Goal: Task Accomplishment & Management: Complete application form

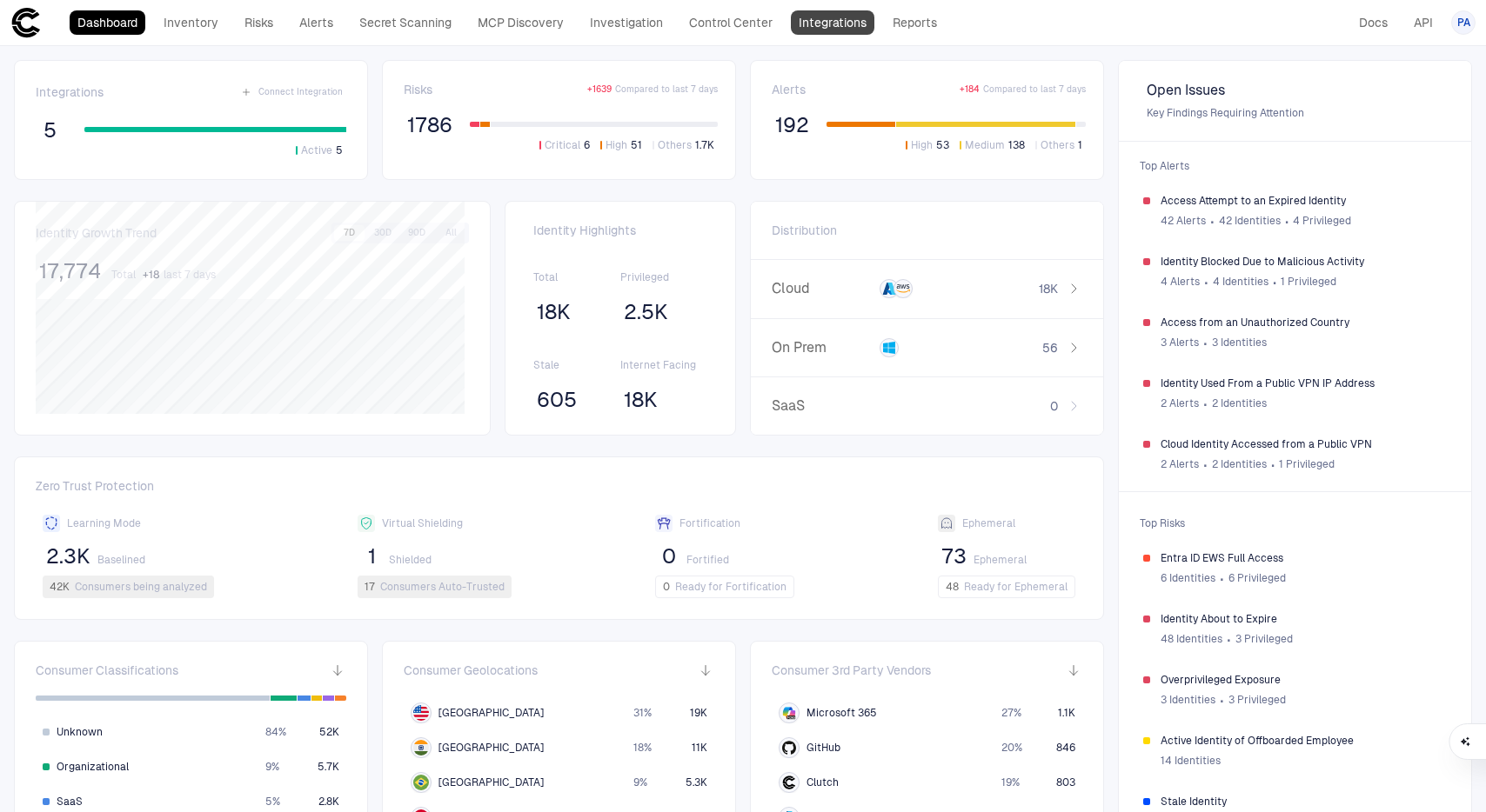
click at [812, 20] on link "Integrations" at bounding box center [833, 23] width 84 height 24
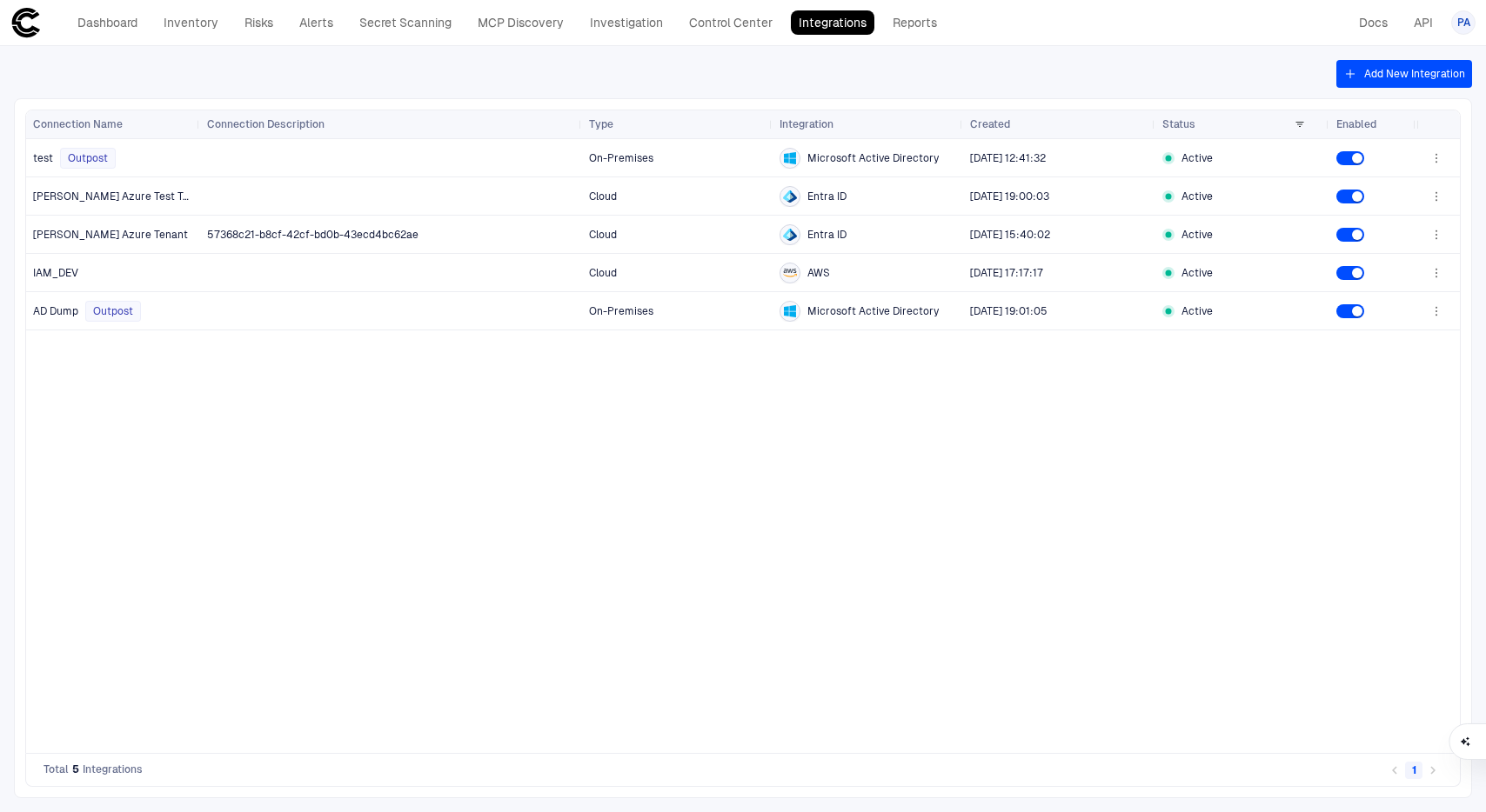
click at [1399, 65] on button "Add New Integration" at bounding box center [1404, 74] width 135 height 28
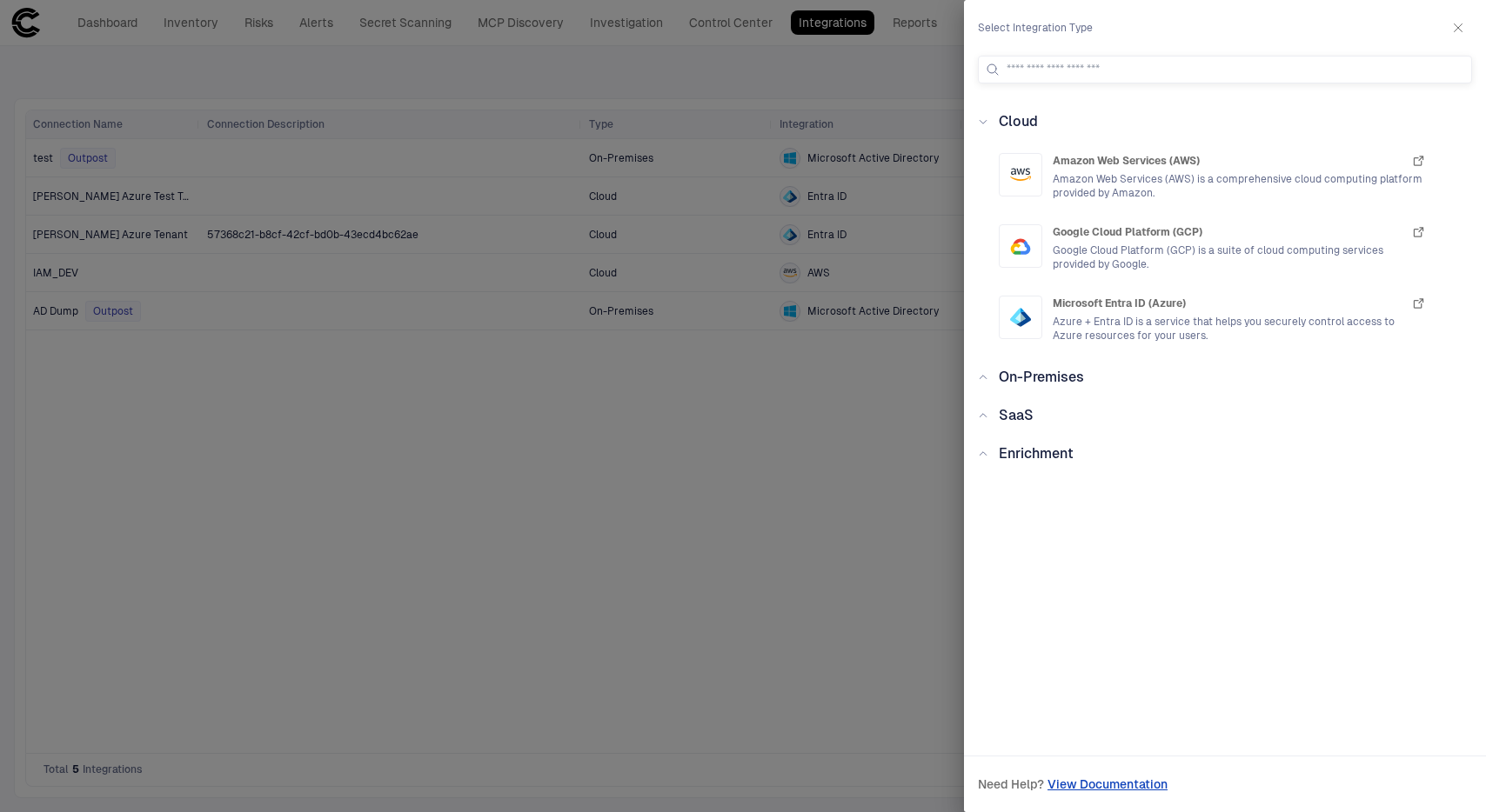
click at [1053, 380] on span "On-Premises" at bounding box center [1042, 376] width 86 height 17
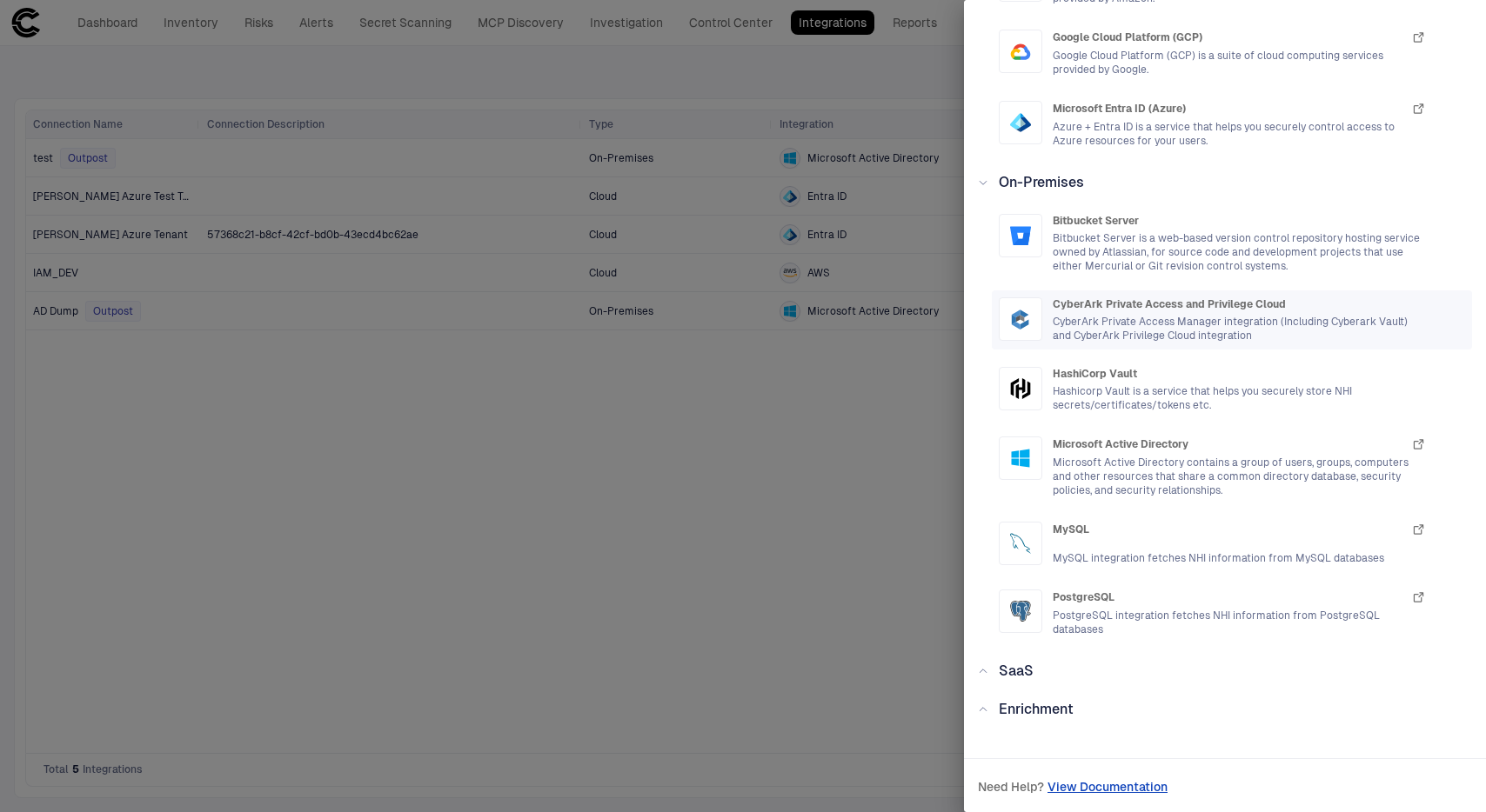
scroll to position [197, 0]
click at [990, 697] on div "Enrichment" at bounding box center [1032, 707] width 86 height 21
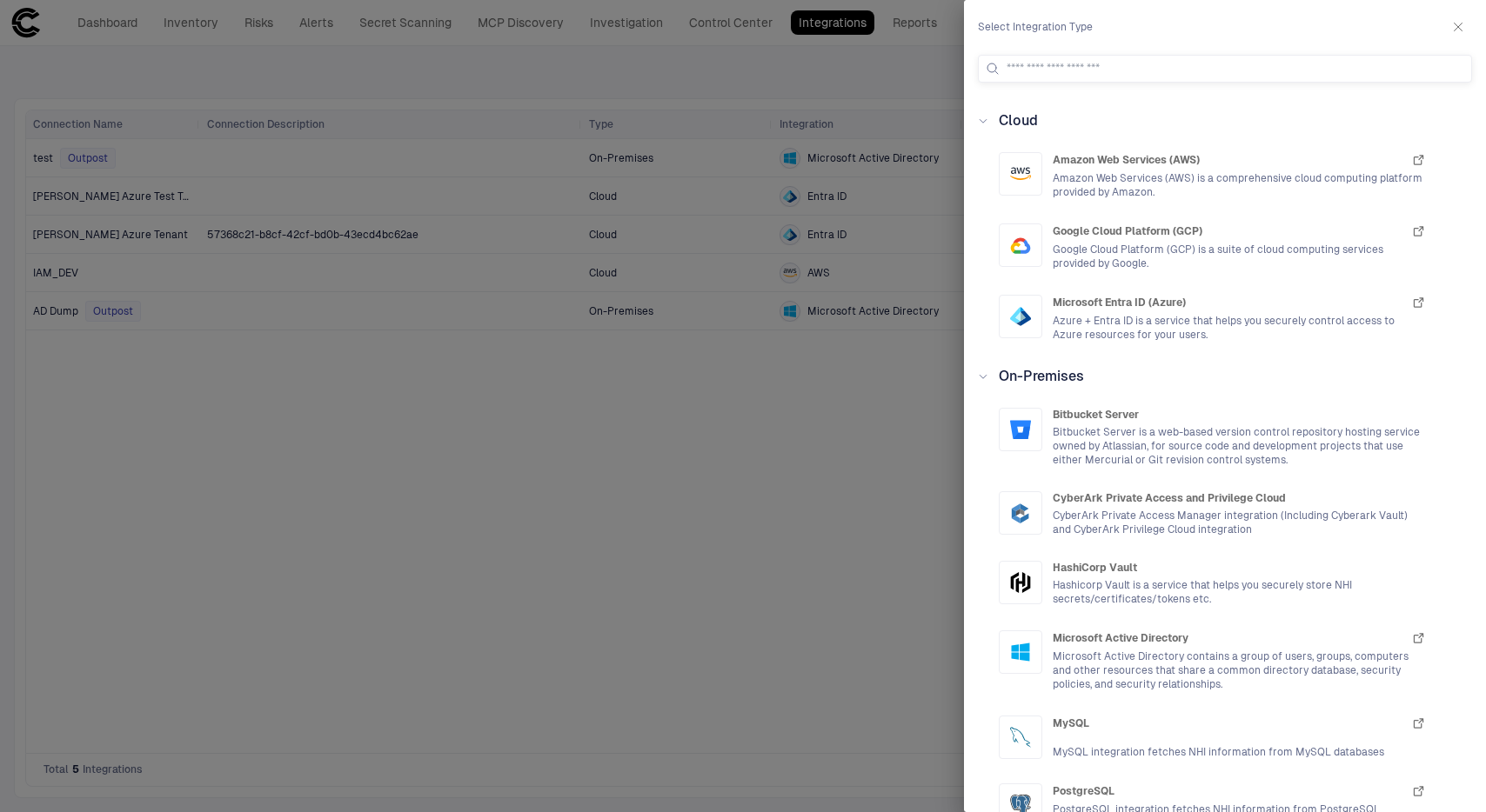
scroll to position [0, 0]
click at [1110, 72] on input at bounding box center [1235, 70] width 458 height 26
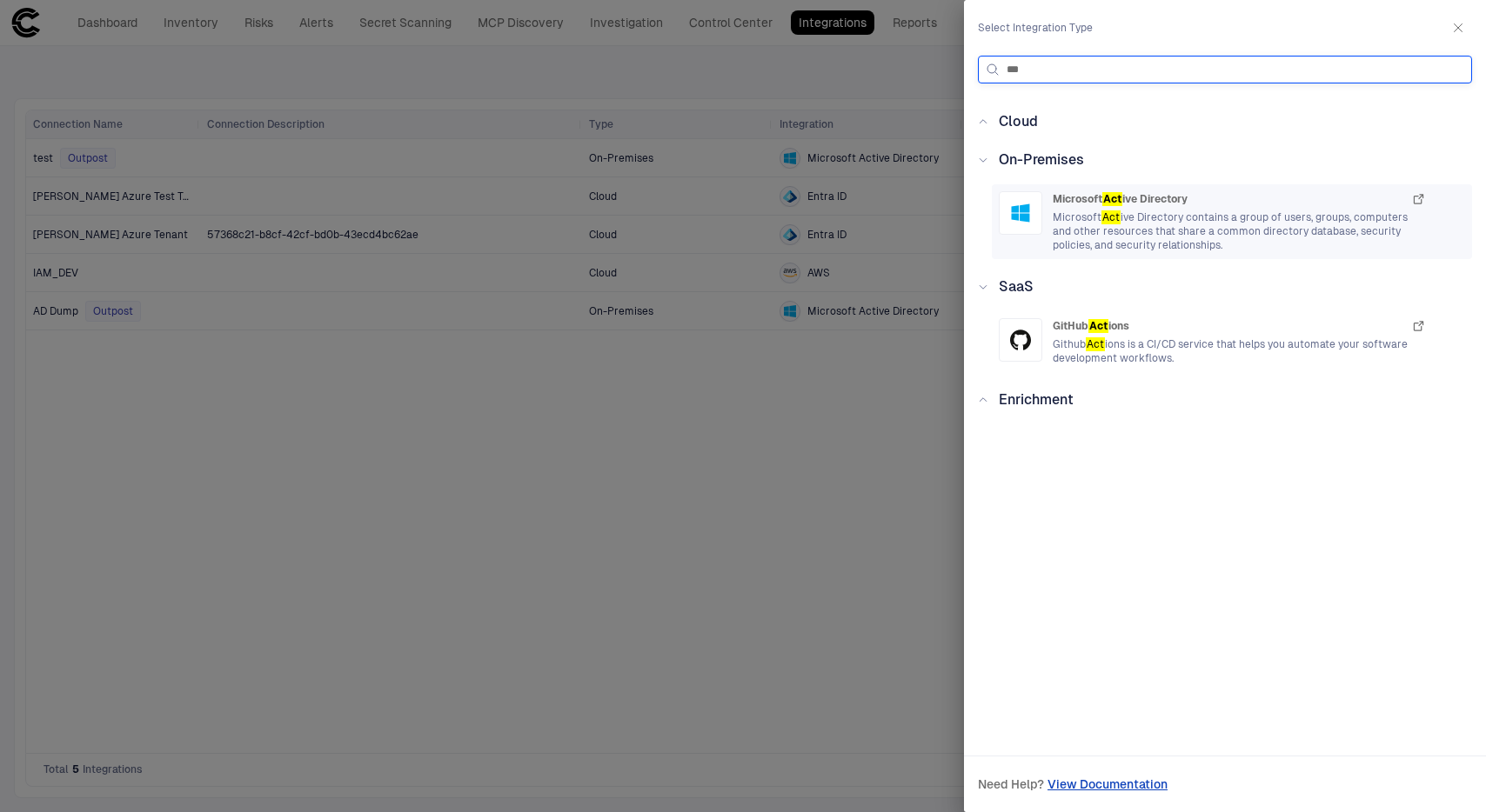
type input "***"
click at [1178, 208] on div "Microsoft Act ive Directory Microsoft Act ive Directory contains a group of use…" at bounding box center [1239, 222] width 373 height 61
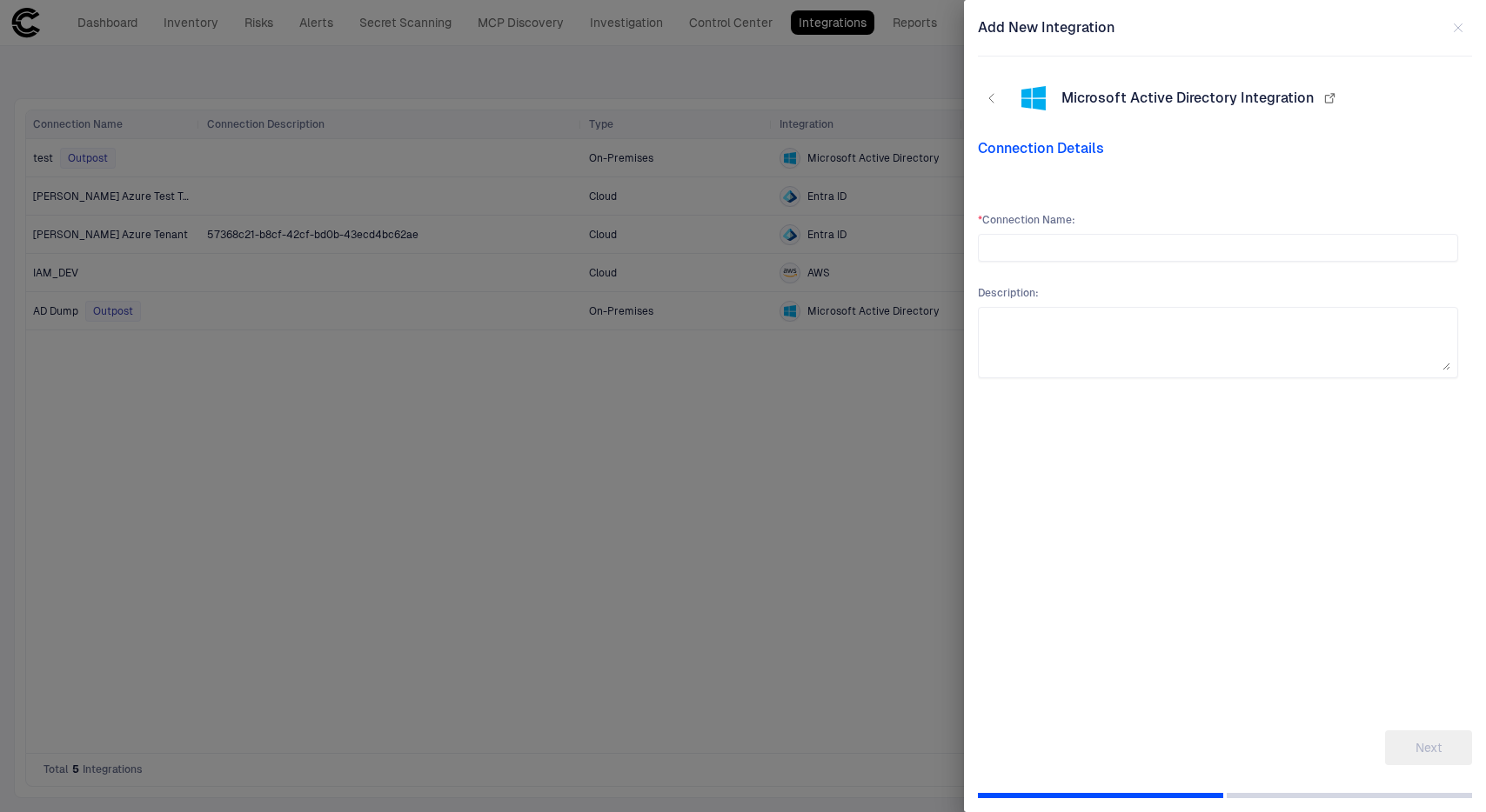
click at [1327, 100] on icon "button" at bounding box center [1330, 99] width 14 height 14
click at [361, 462] on div at bounding box center [743, 406] width 1486 height 812
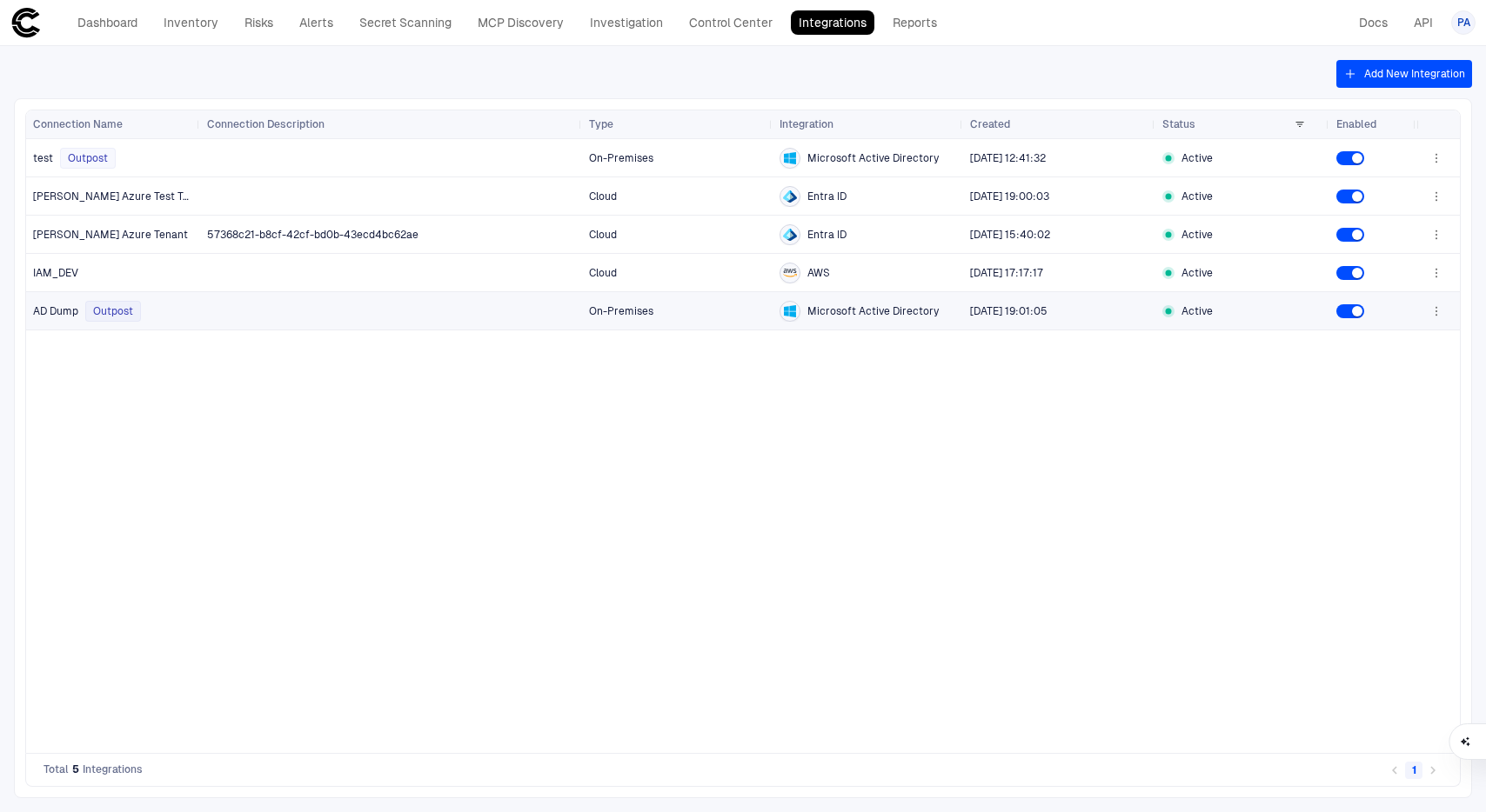
click at [38, 313] on span "AD Dump" at bounding box center [56, 312] width 45 height 14
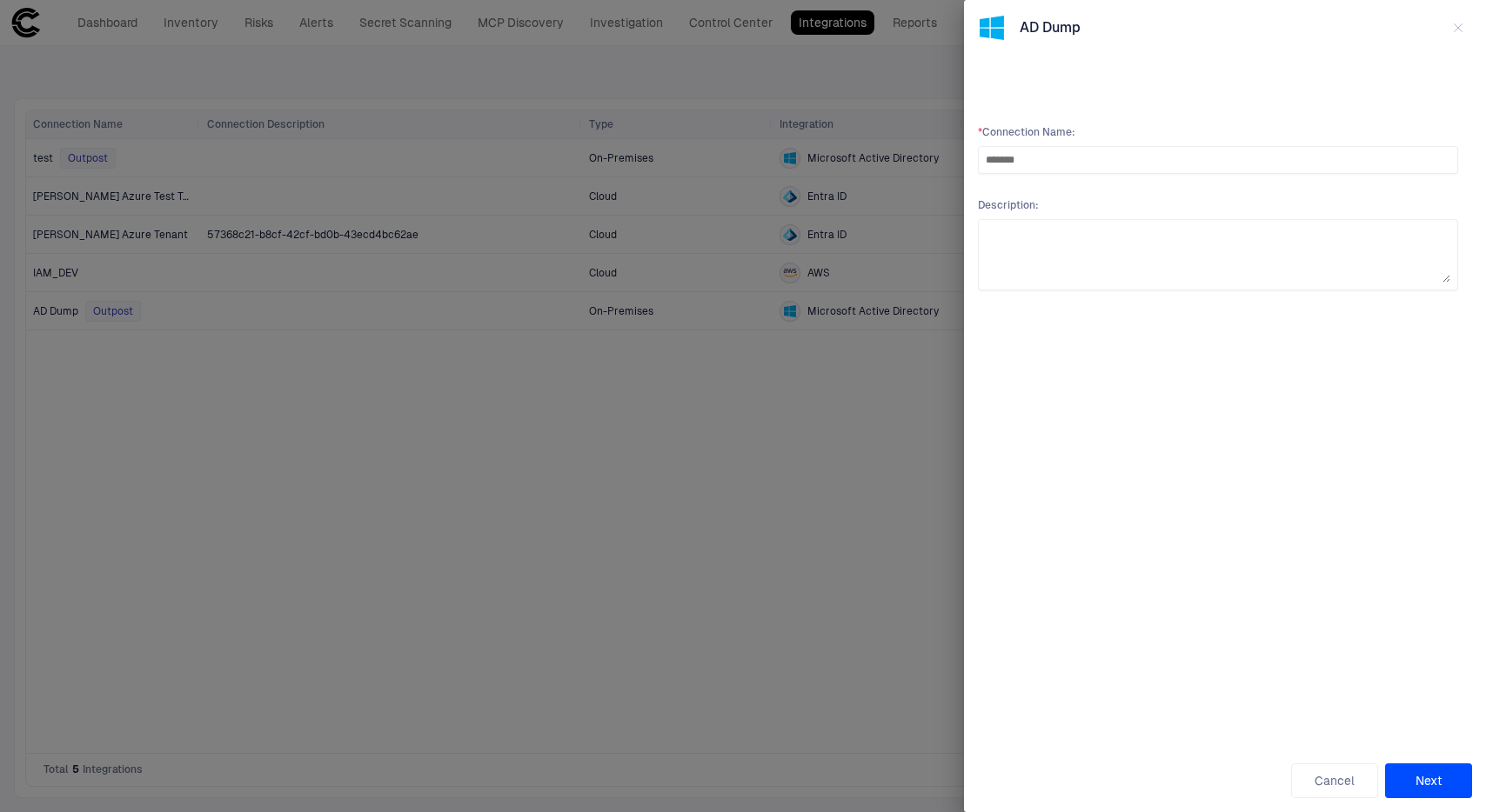
click at [389, 84] on div at bounding box center [743, 406] width 1486 height 812
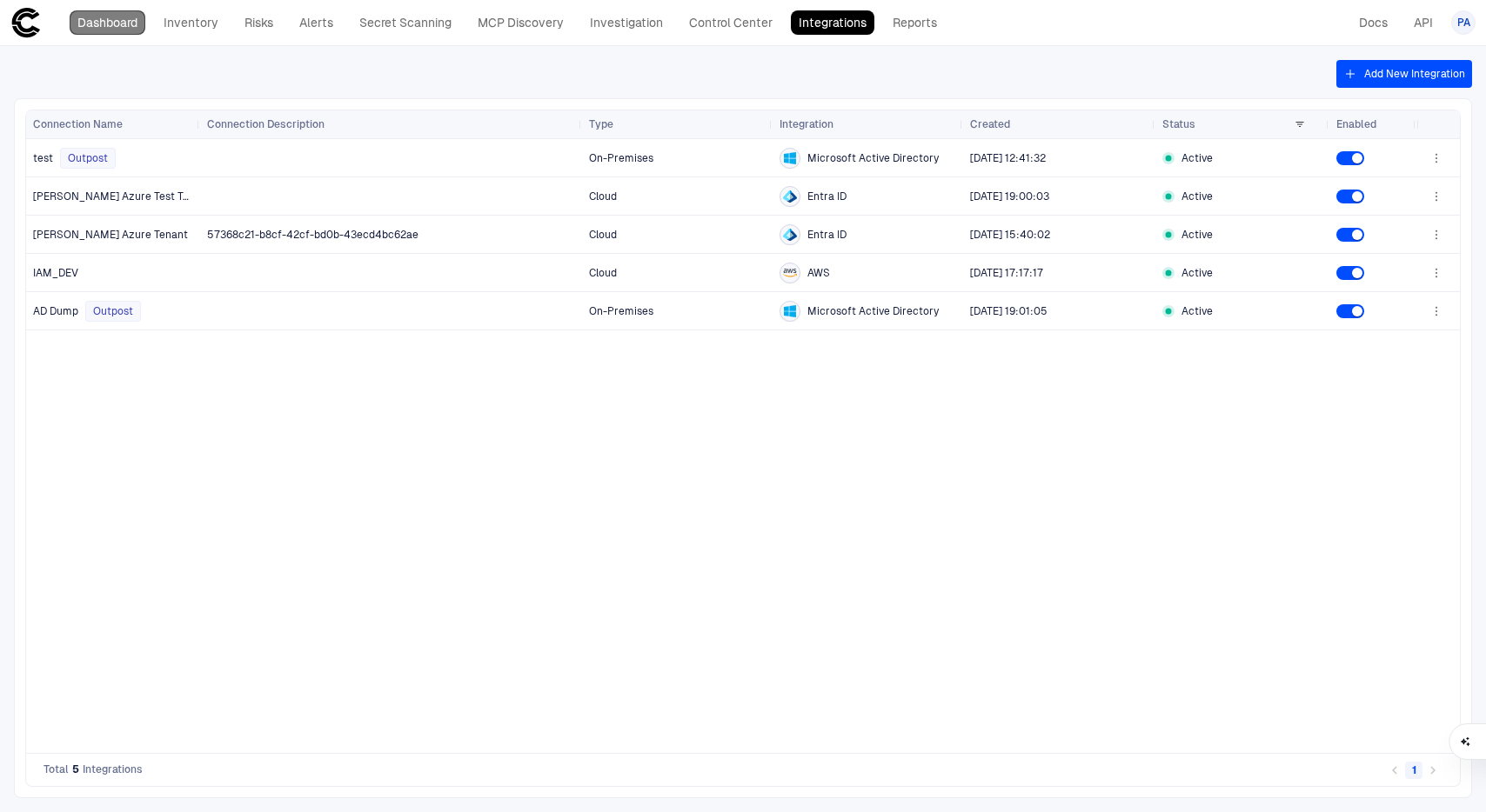
click at [115, 31] on link "Dashboard" at bounding box center [107, 23] width 76 height 24
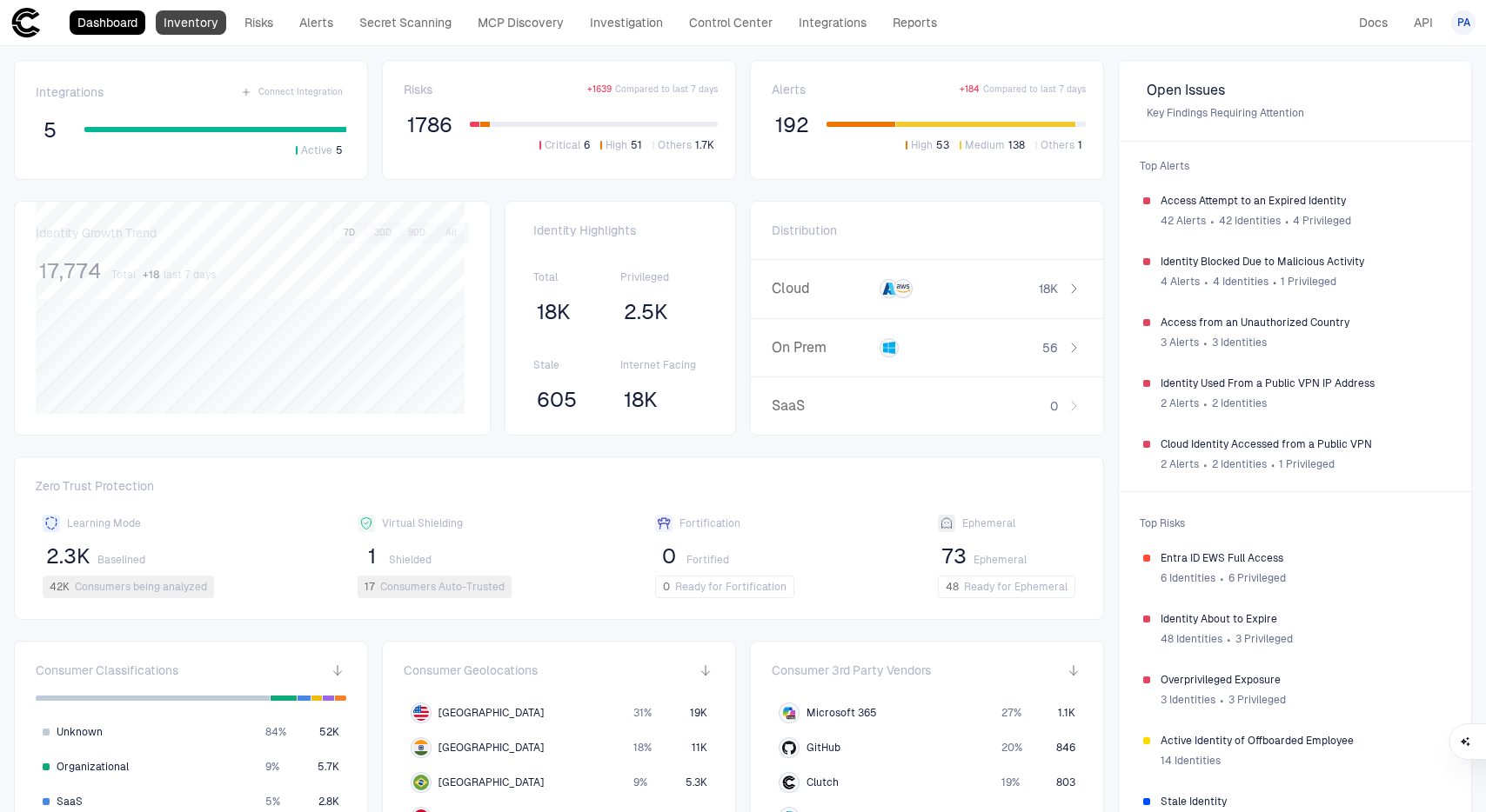
click at [210, 30] on link "Inventory" at bounding box center [190, 23] width 71 height 24
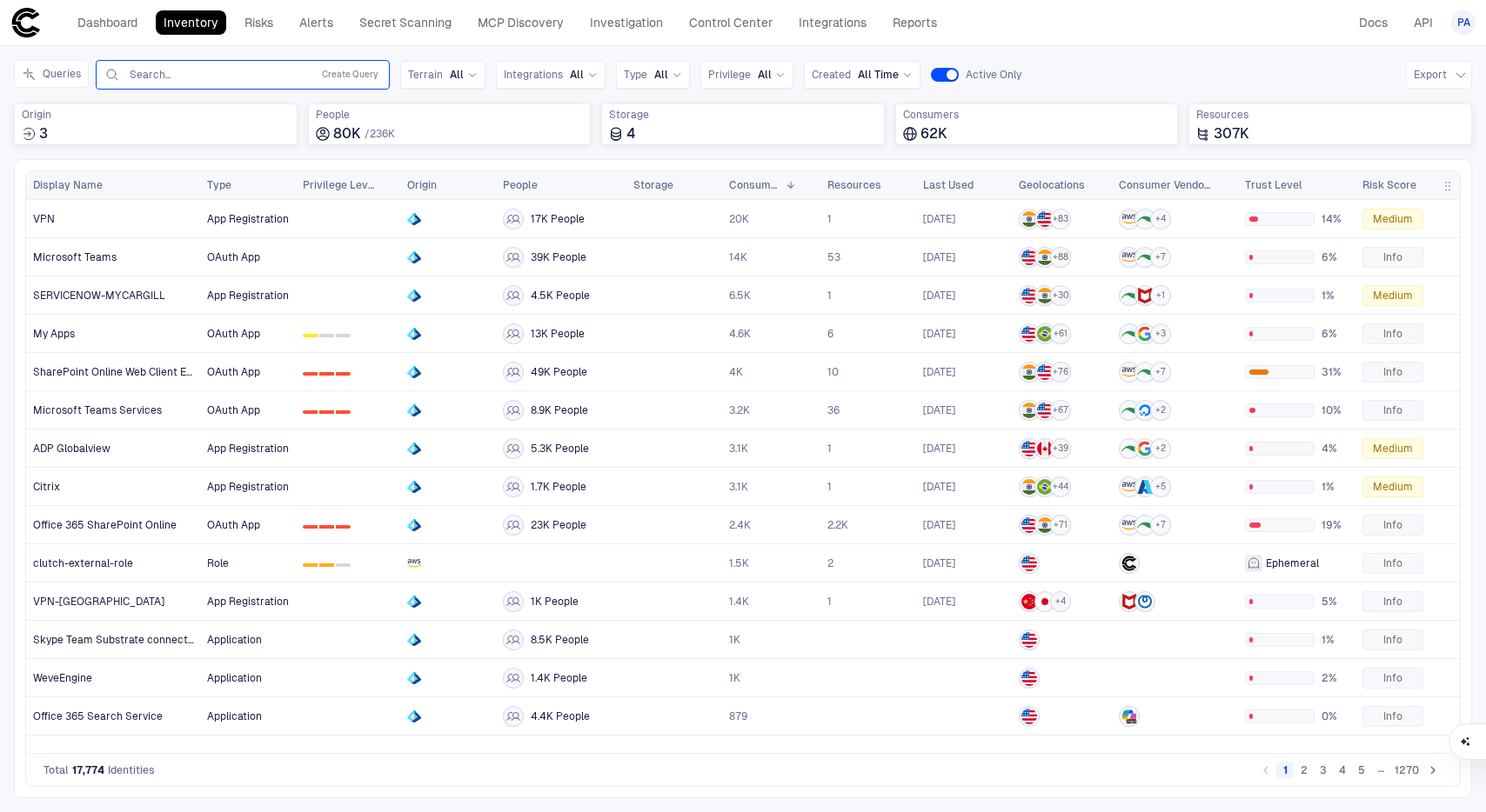
click at [287, 79] on input "text" at bounding box center [216, 75] width 176 height 14
click at [344, 75] on button "Create Query" at bounding box center [350, 75] width 64 height 21
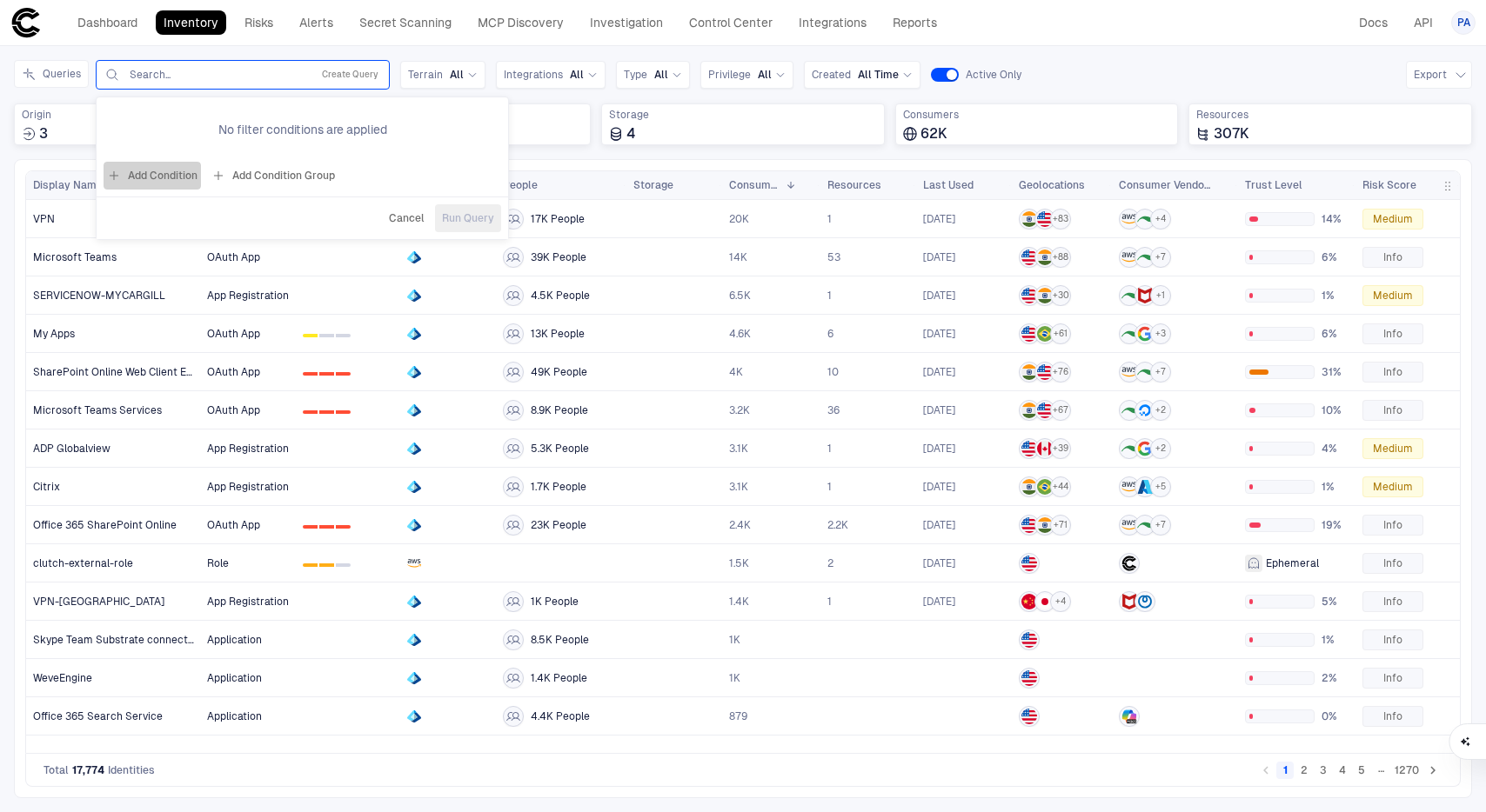
click at [155, 177] on button "Add Condition" at bounding box center [153, 175] width 98 height 28
click at [230, 120] on div "Origin: Name" at bounding box center [205, 125] width 79 height 14
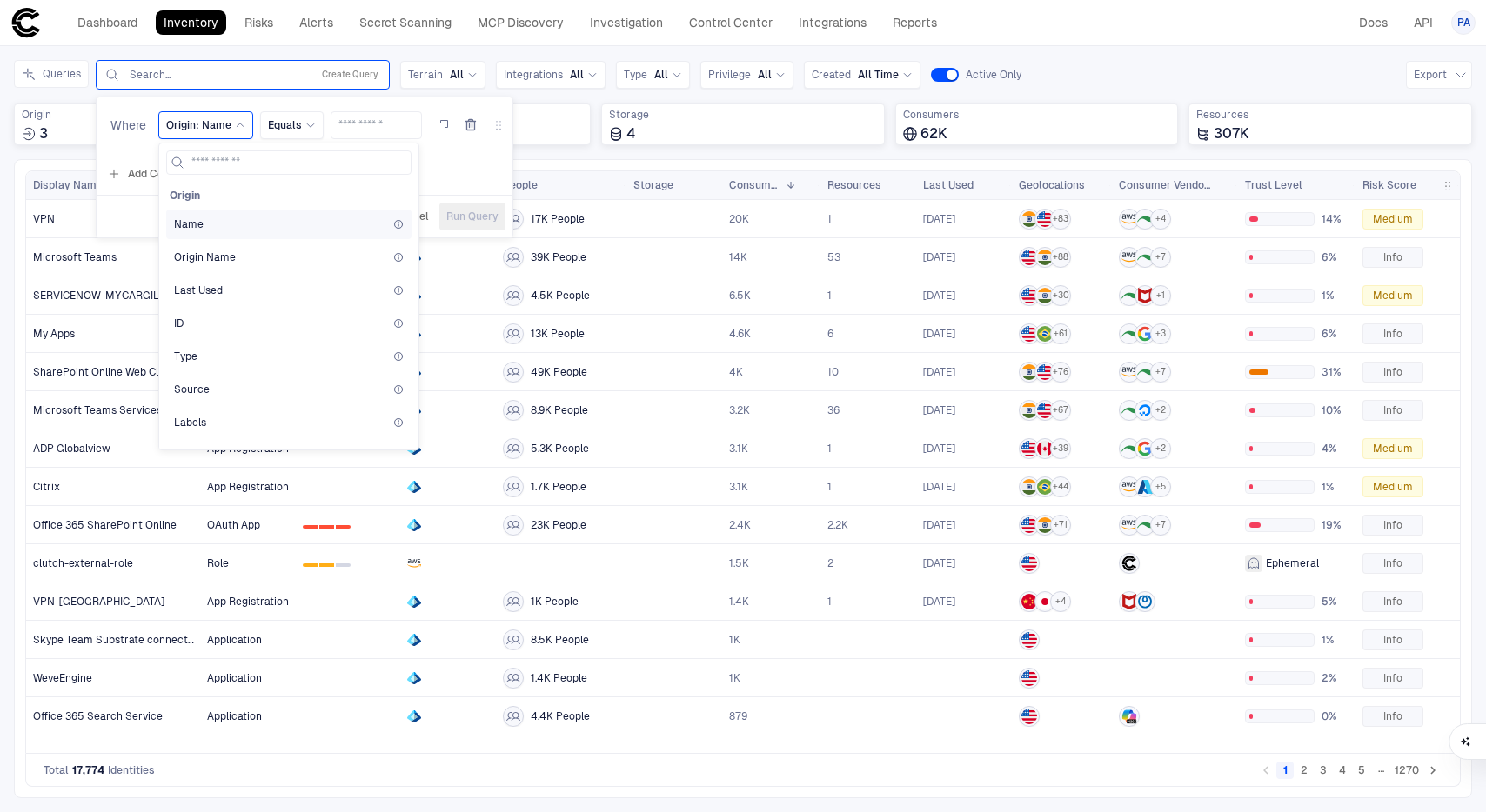
click at [211, 218] on div "Name" at bounding box center [288, 224] width 230 height 14
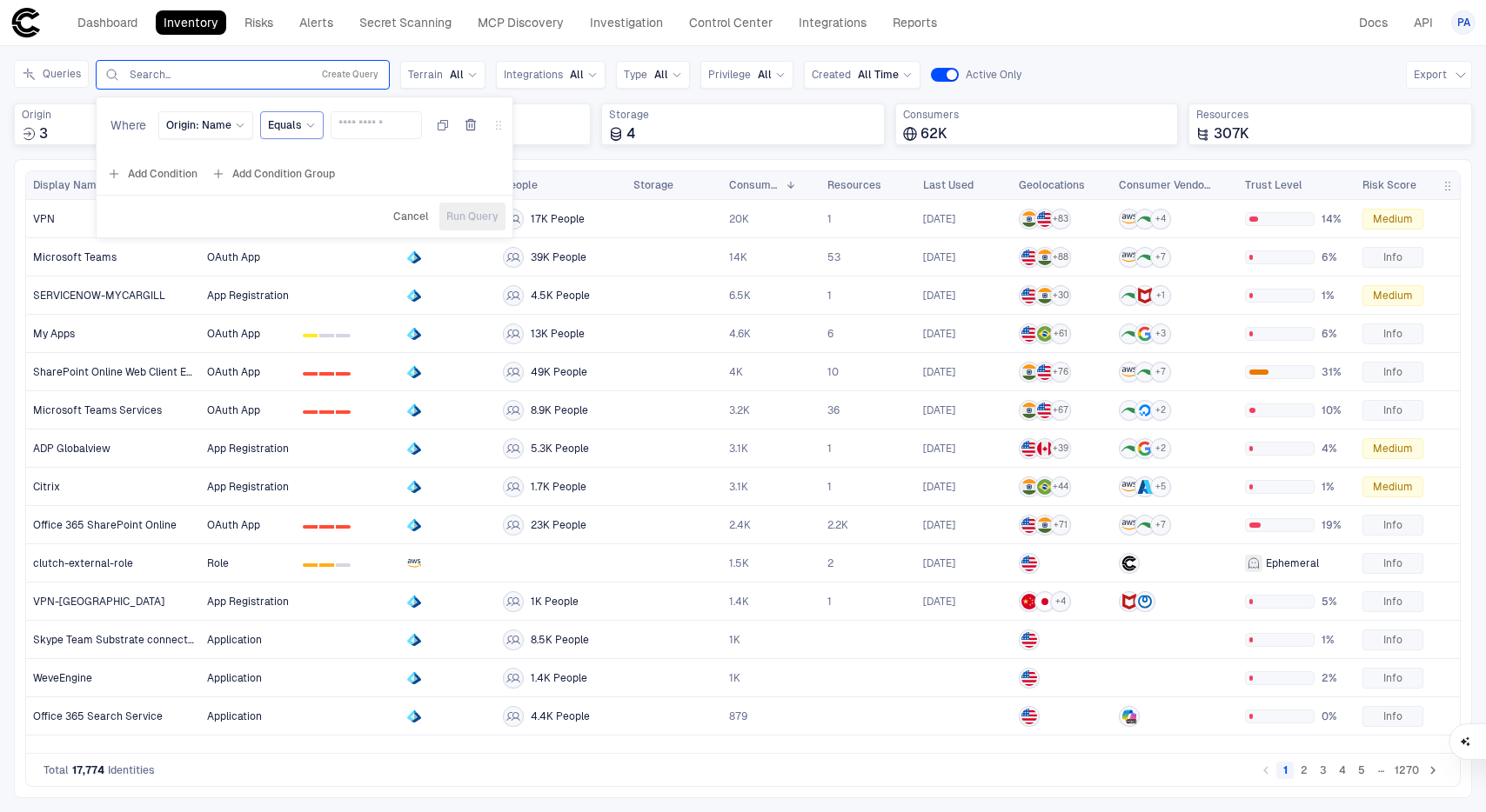
click at [284, 123] on span "Equals" at bounding box center [285, 125] width 34 height 14
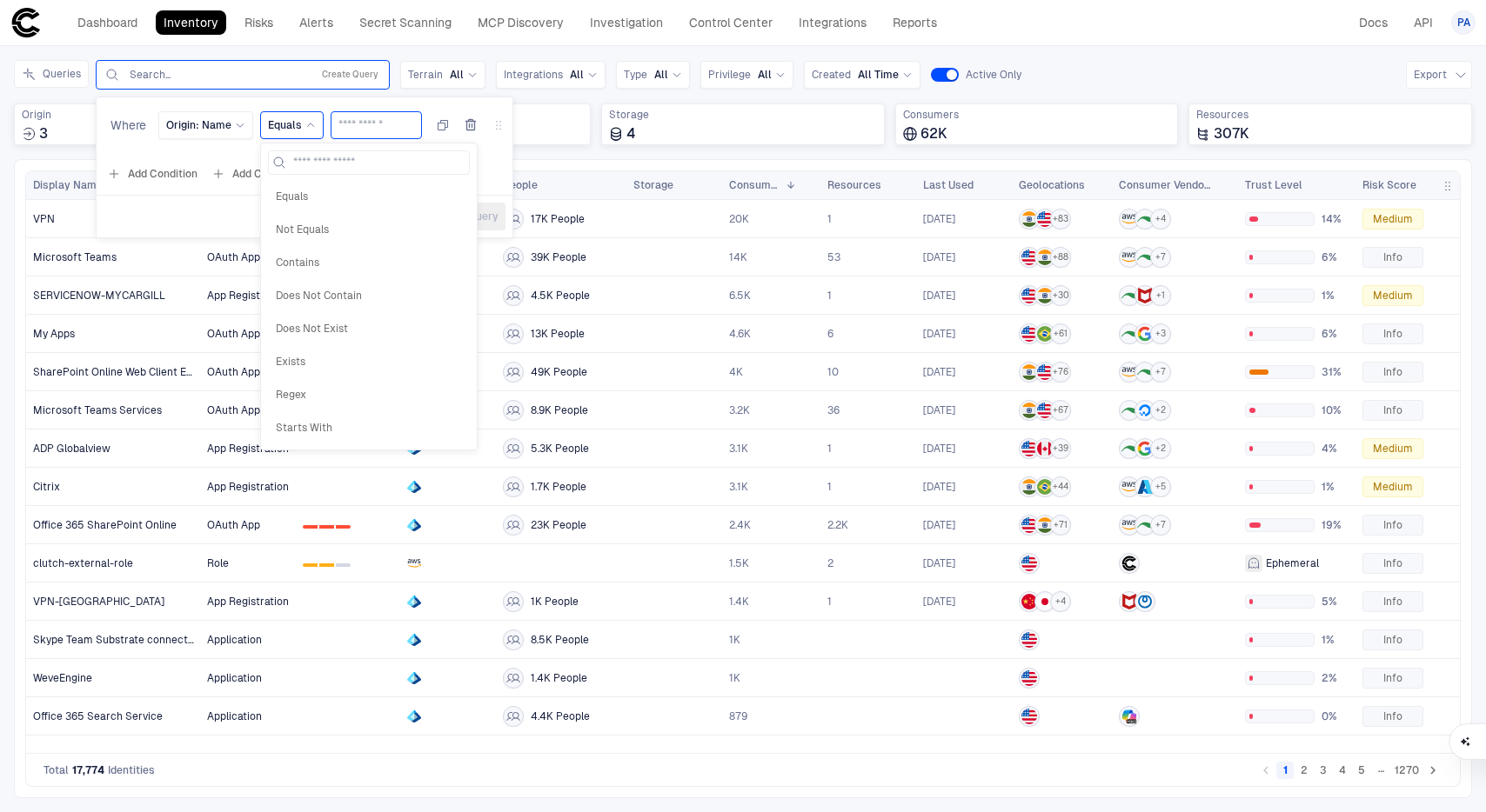
click at [367, 120] on input "text" at bounding box center [376, 125] width 76 height 26
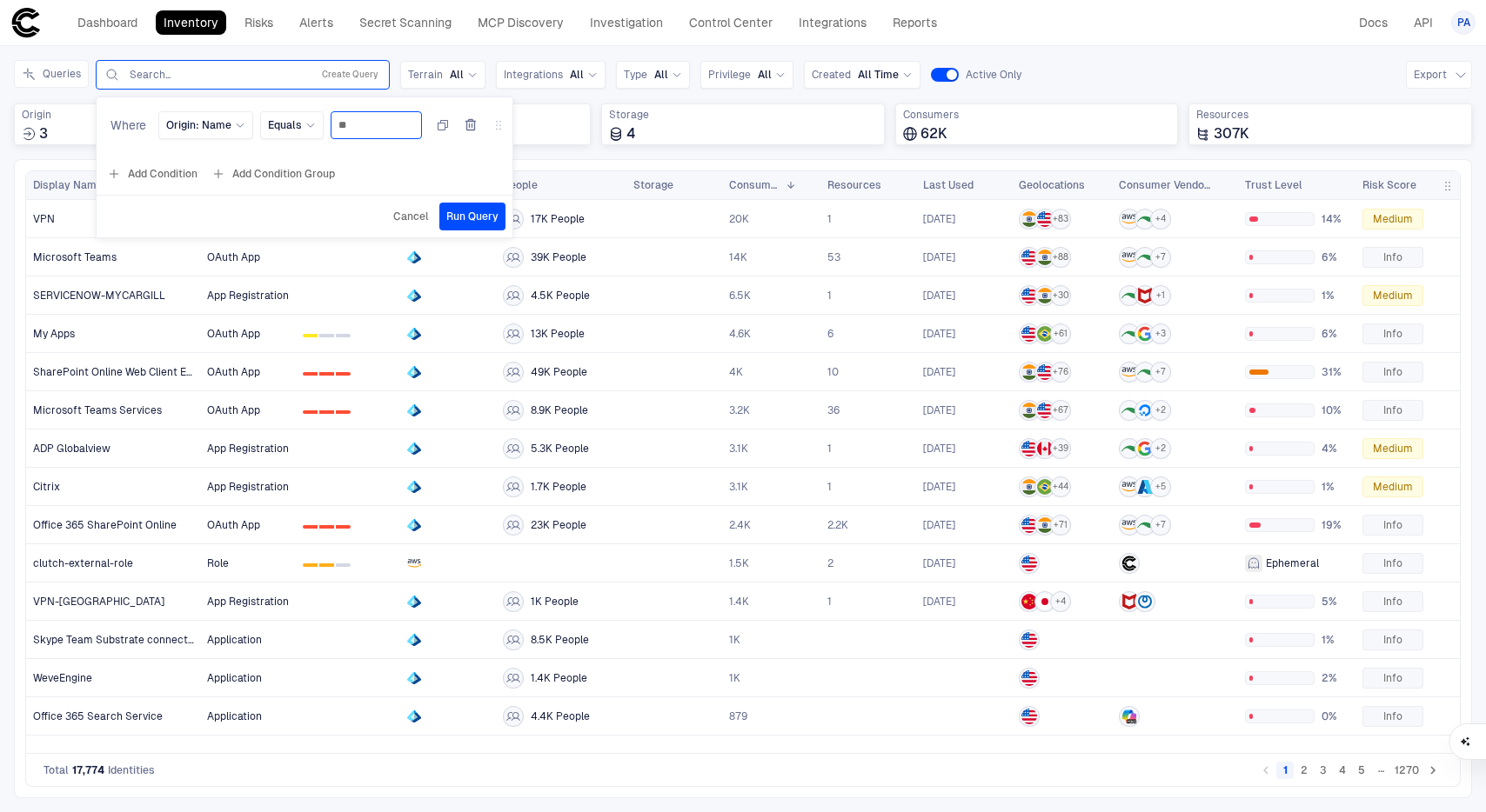
type input "**"
click at [403, 217] on span "Cancel" at bounding box center [411, 217] width 36 height 14
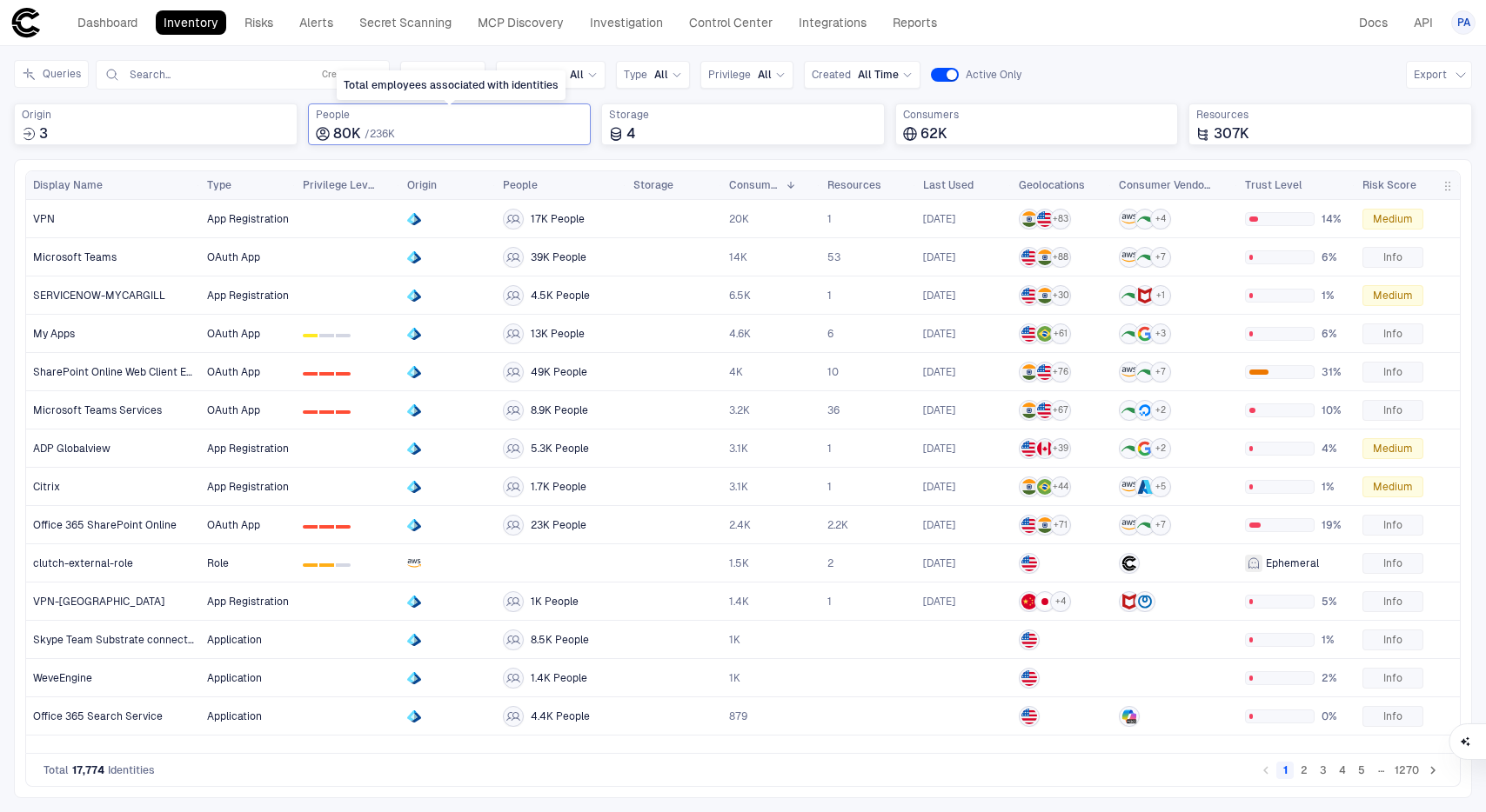
click at [328, 127] on icon "Total employees associated with identities" at bounding box center [323, 134] width 14 height 14
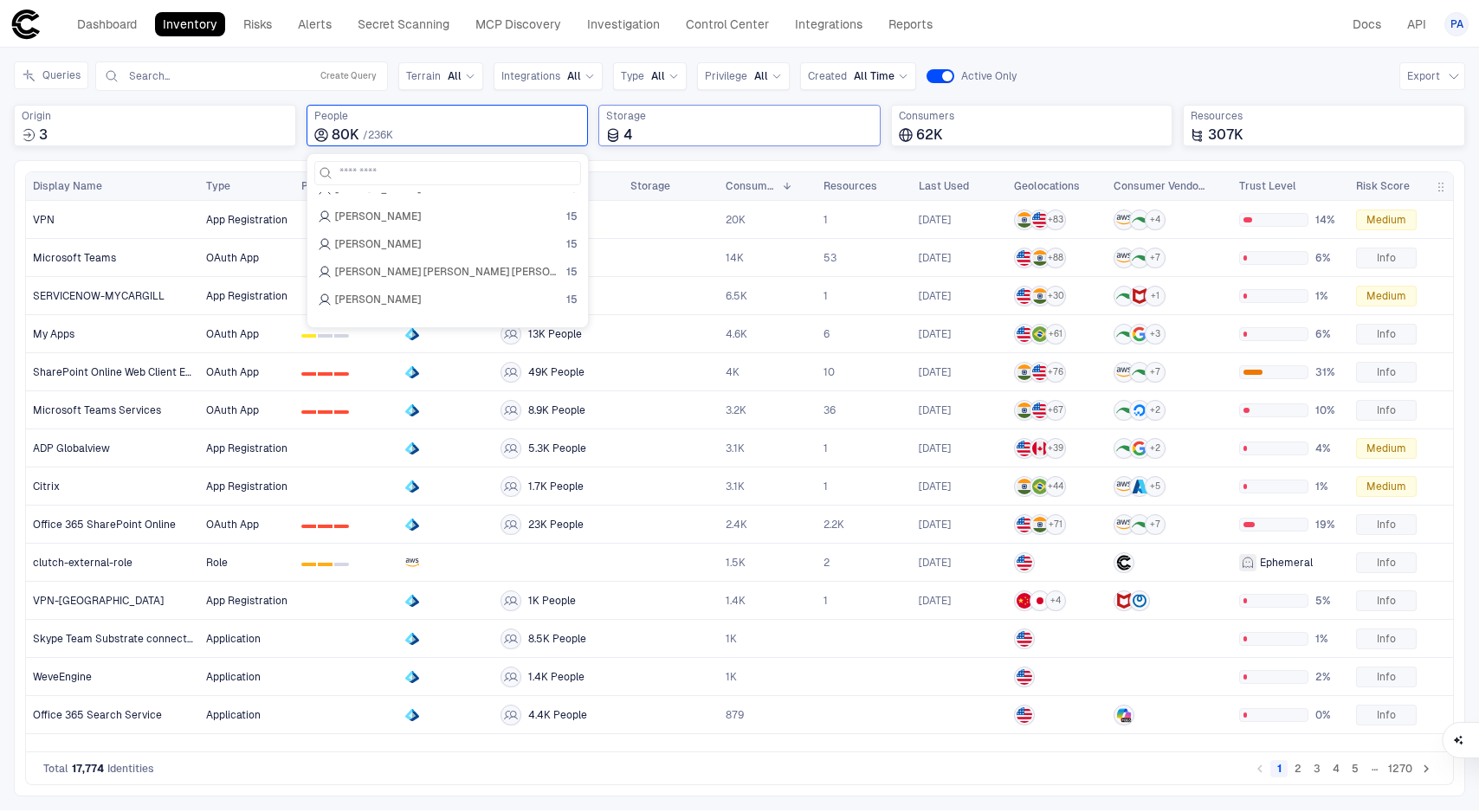
scroll to position [457, 0]
click at [486, 93] on div "Queries Search... Create Query Terrain All Integrations All Type All Privilege …" at bounding box center [739, 110] width 1451 height 99
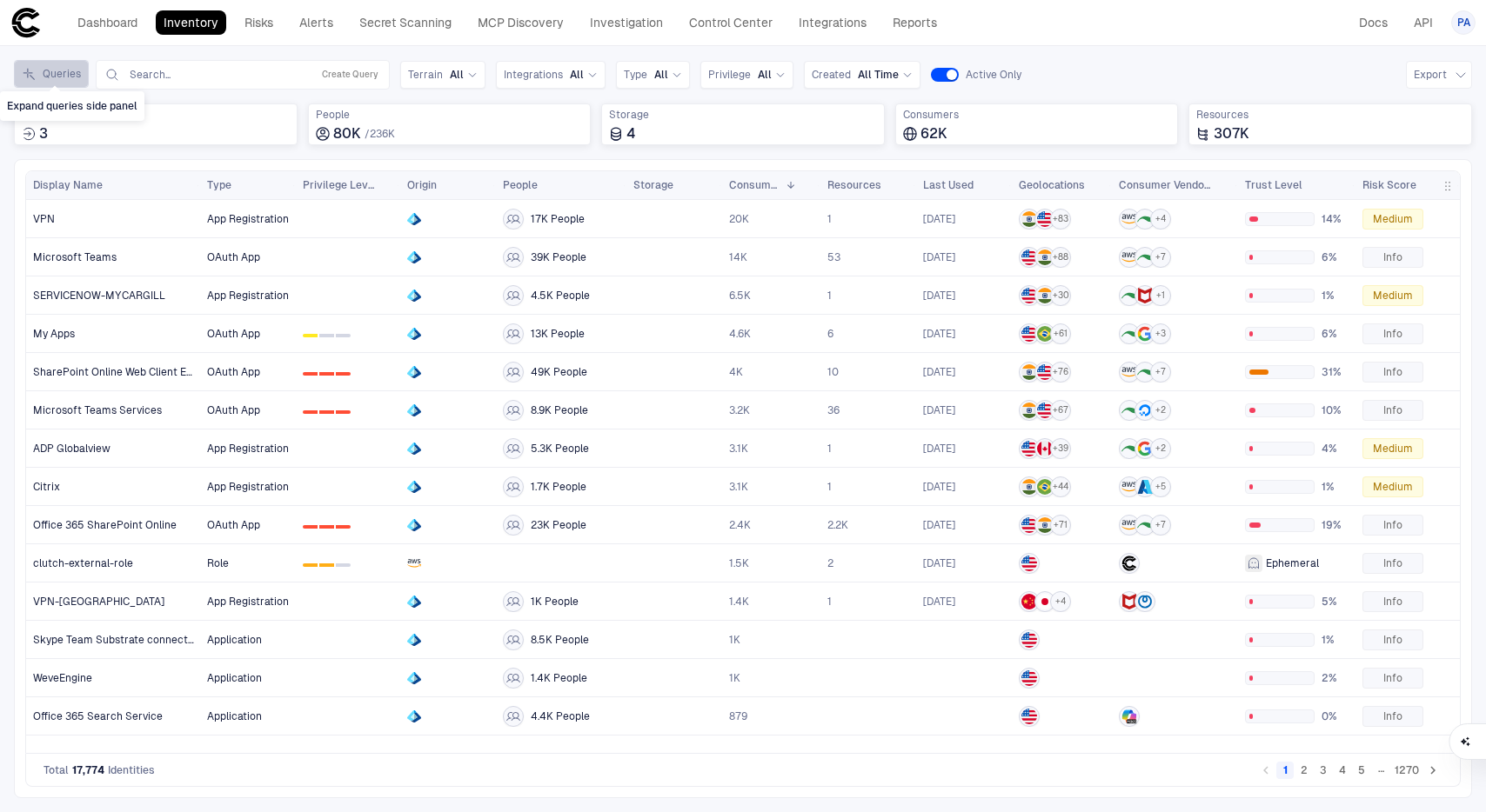
click at [58, 79] on button "Queries" at bounding box center [52, 74] width 75 height 28
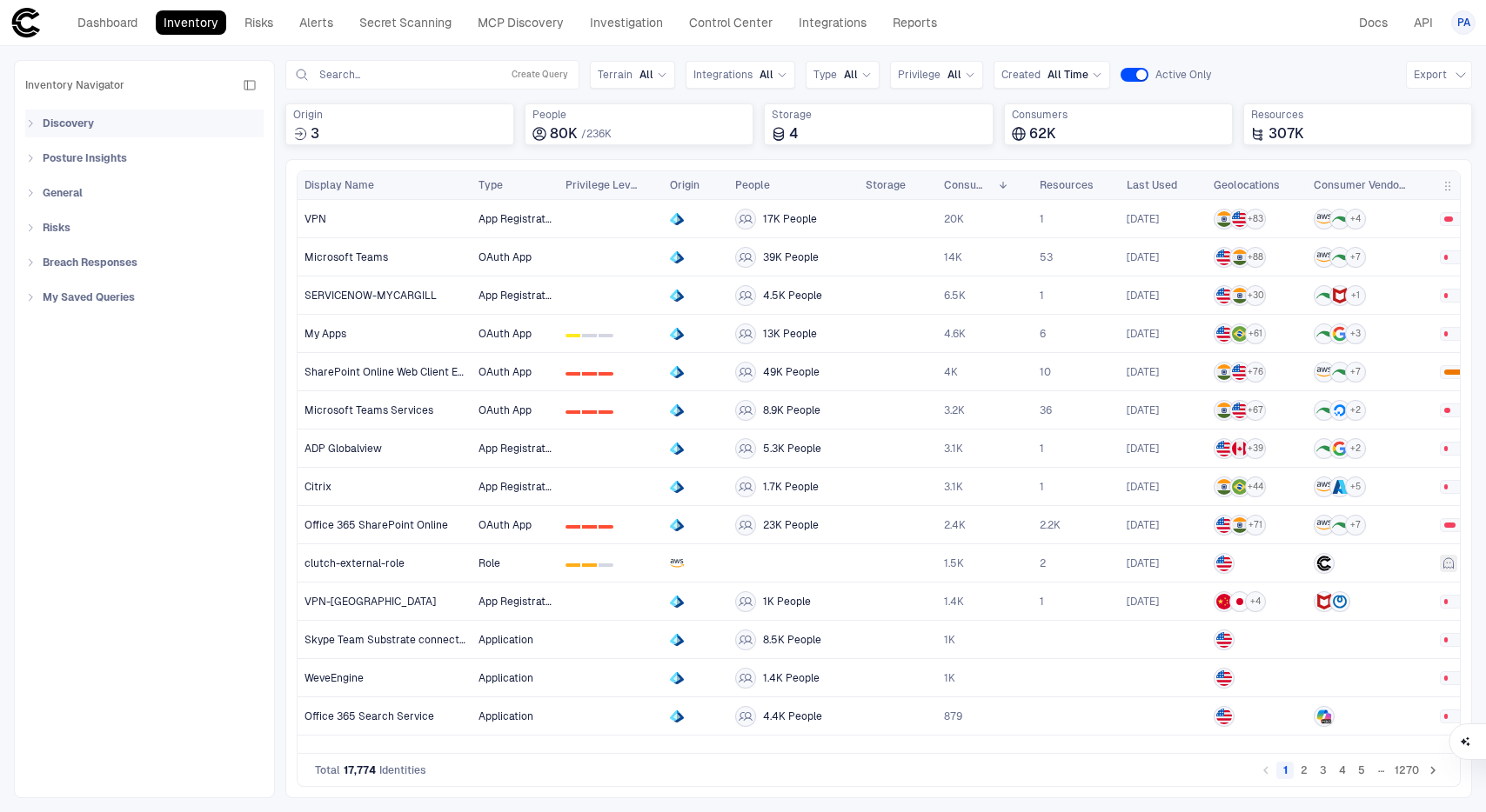
click at [34, 120] on icon at bounding box center [31, 123] width 10 height 10
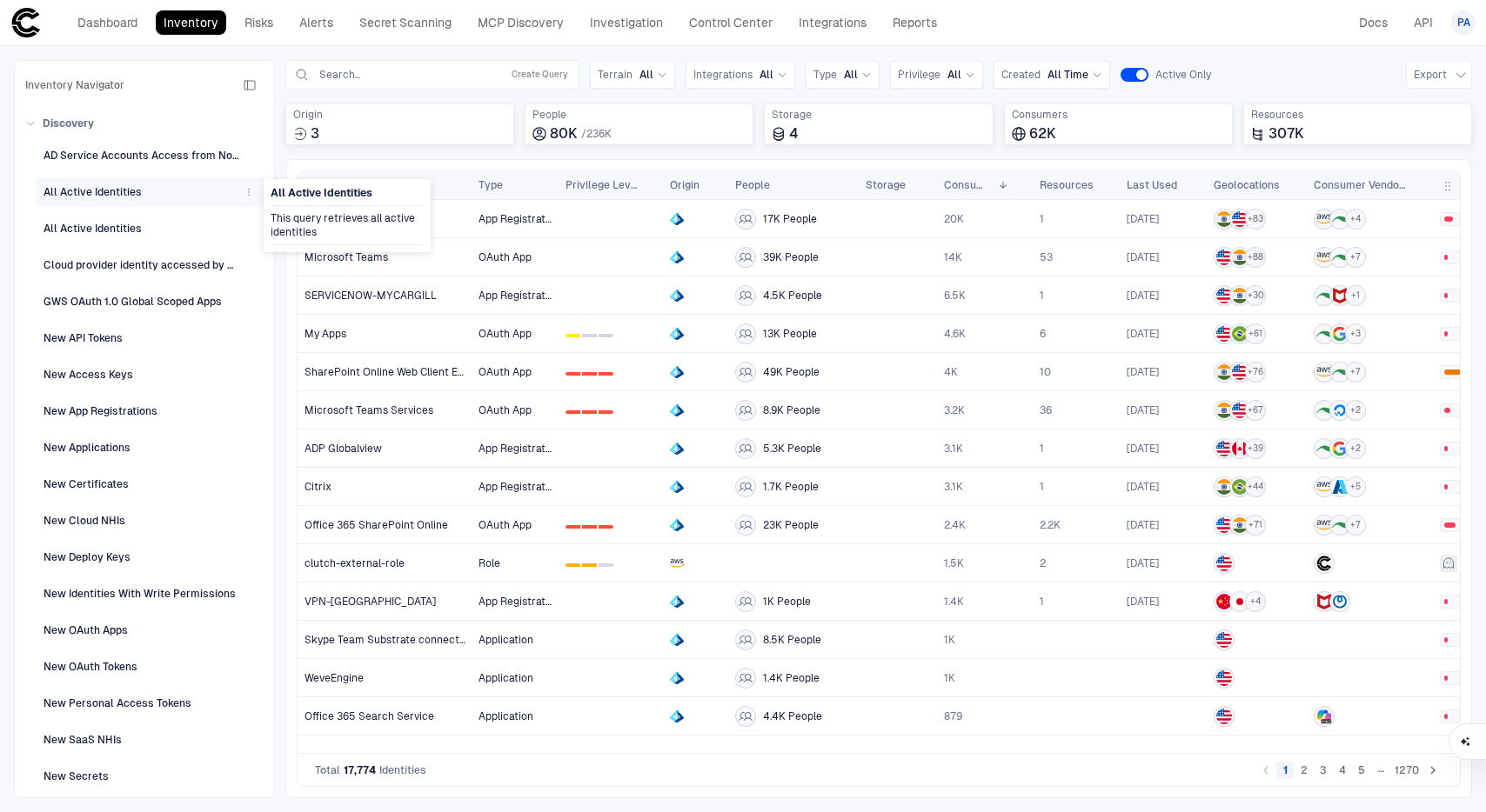
click at [59, 192] on div "All Active Identities" at bounding box center [93, 192] width 99 height 16
click at [372, 130] on div "3" at bounding box center [400, 134] width 213 height 17
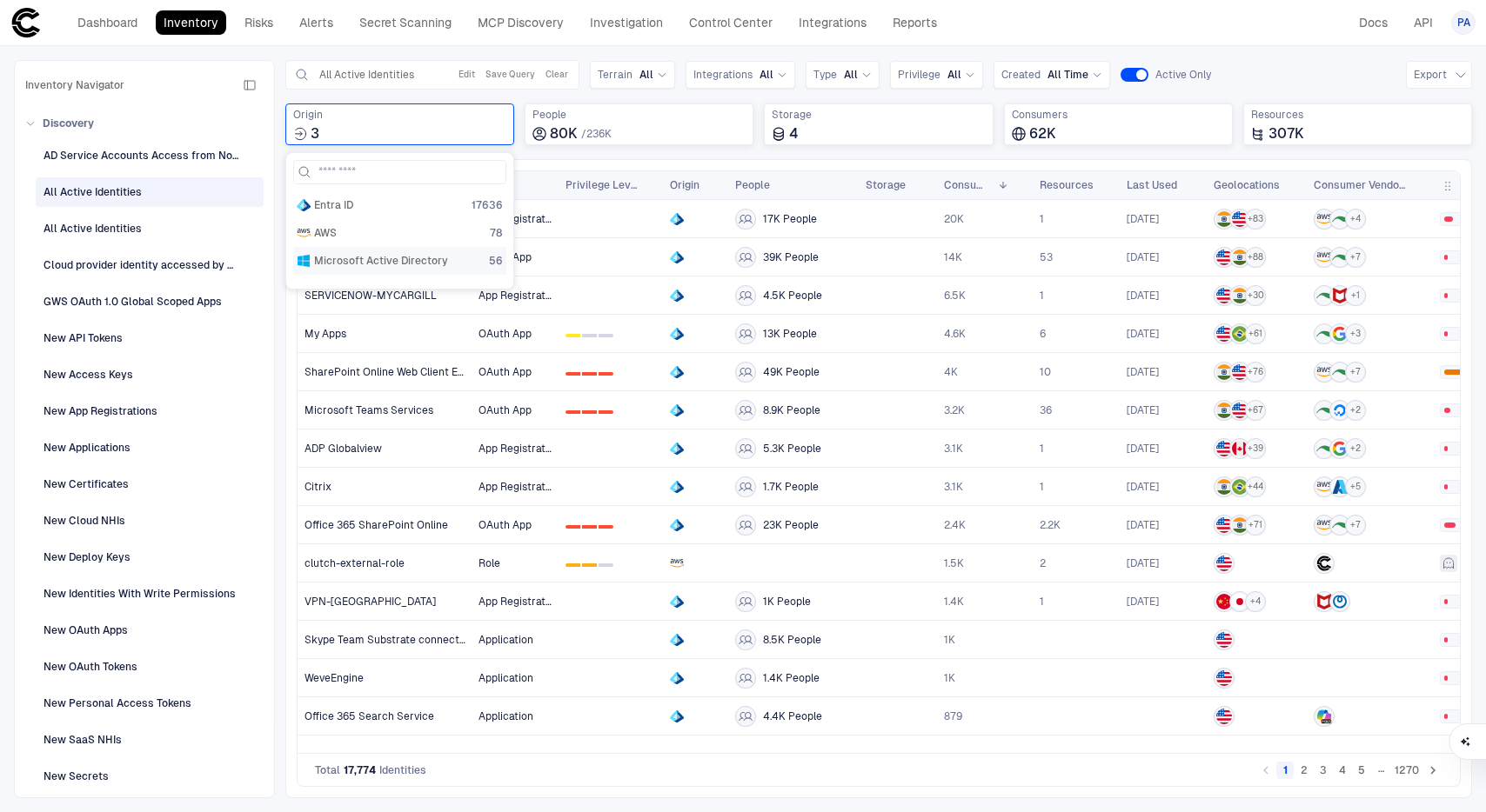
click at [329, 251] on div "Microsoft Active Directory 56" at bounding box center [400, 261] width 213 height 28
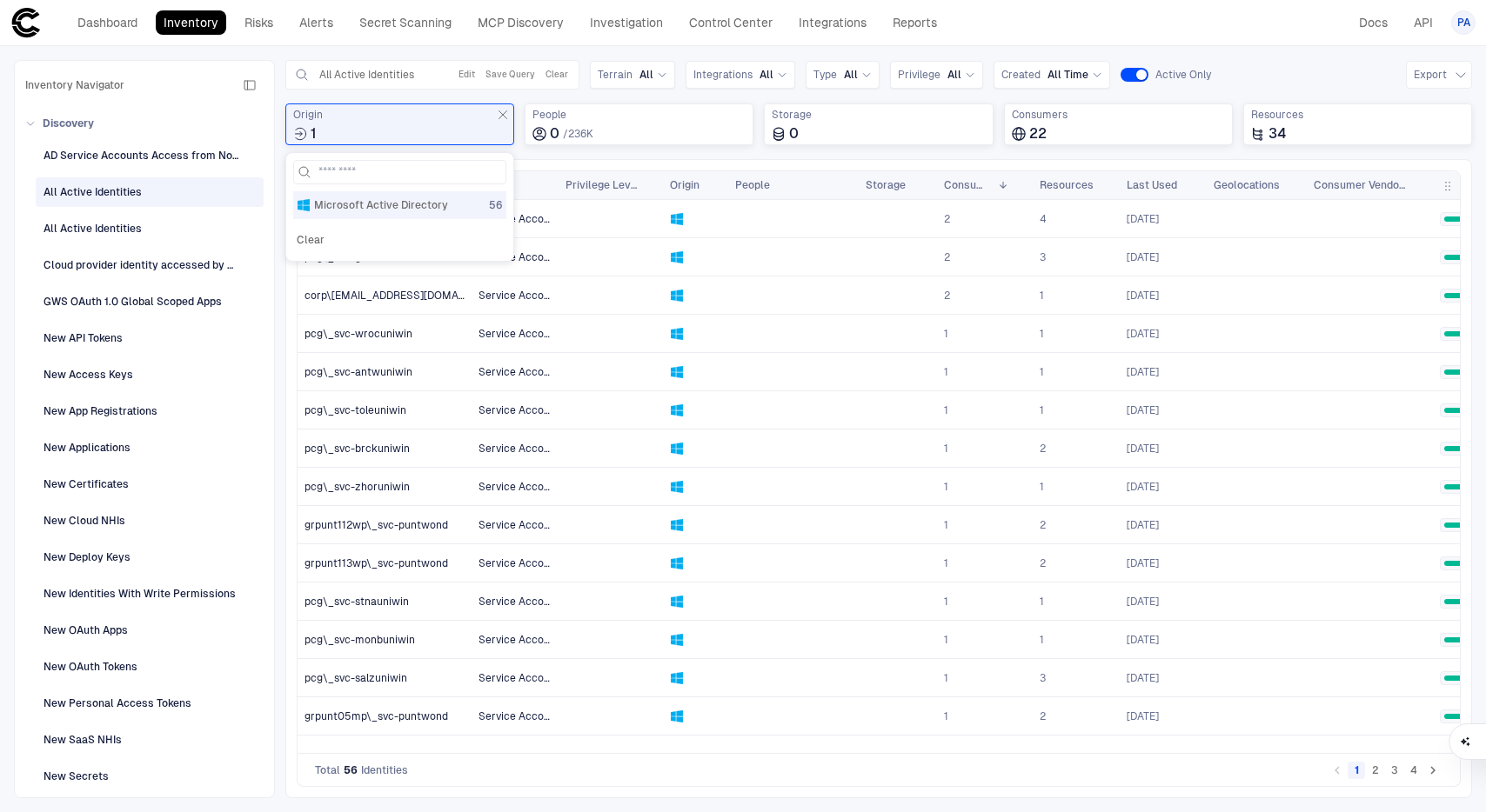
click at [721, 156] on div "Queries All Active Identities Edit Save Query Clear Terrain All Integrations Al…" at bounding box center [879, 110] width 1187 height 100
click at [387, 258] on span "pcg\_svc-gentuniwin" at bounding box center [357, 258] width 106 height 14
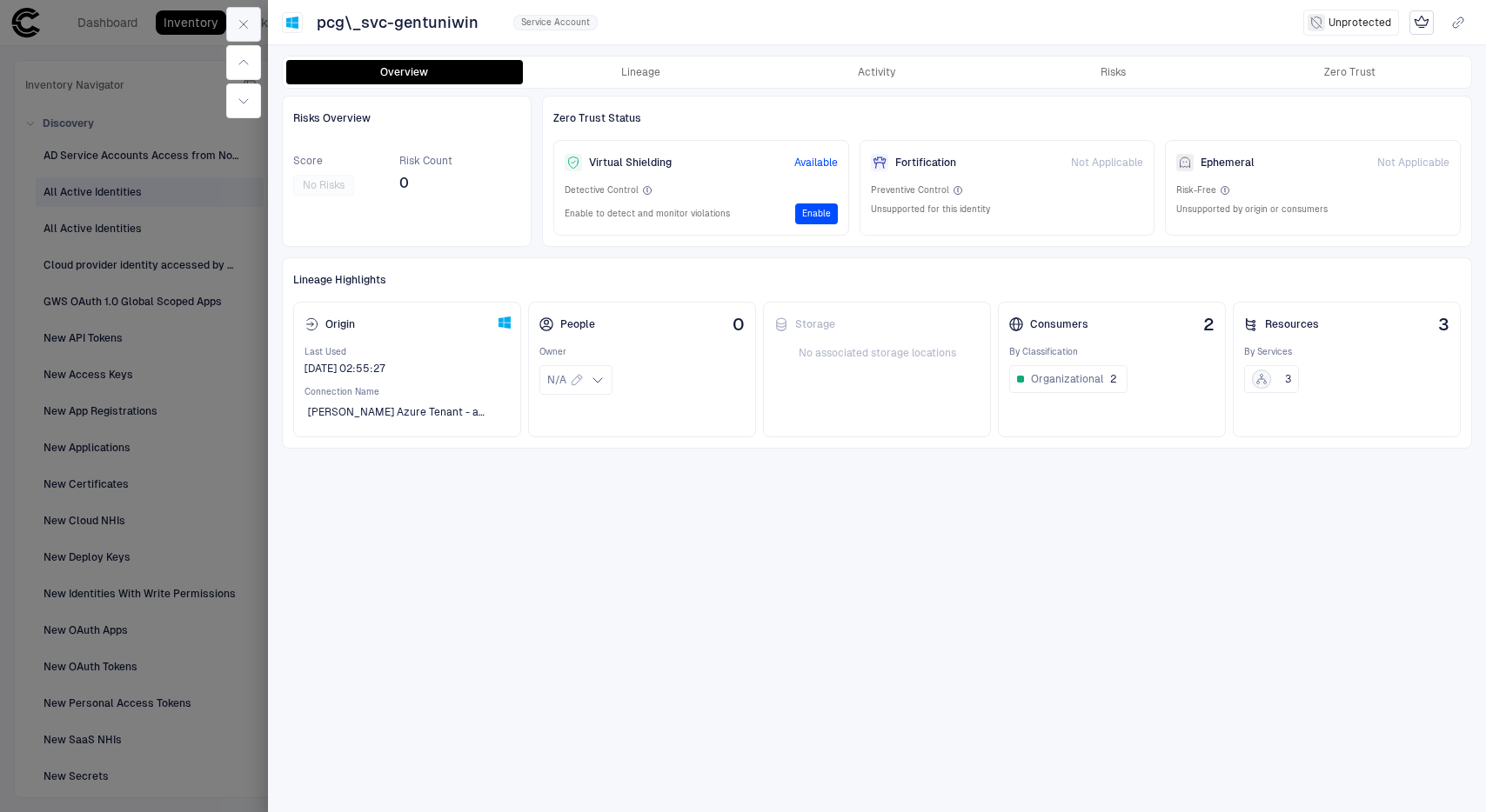
click at [242, 24] on icon "button" at bounding box center [244, 24] width 8 height 8
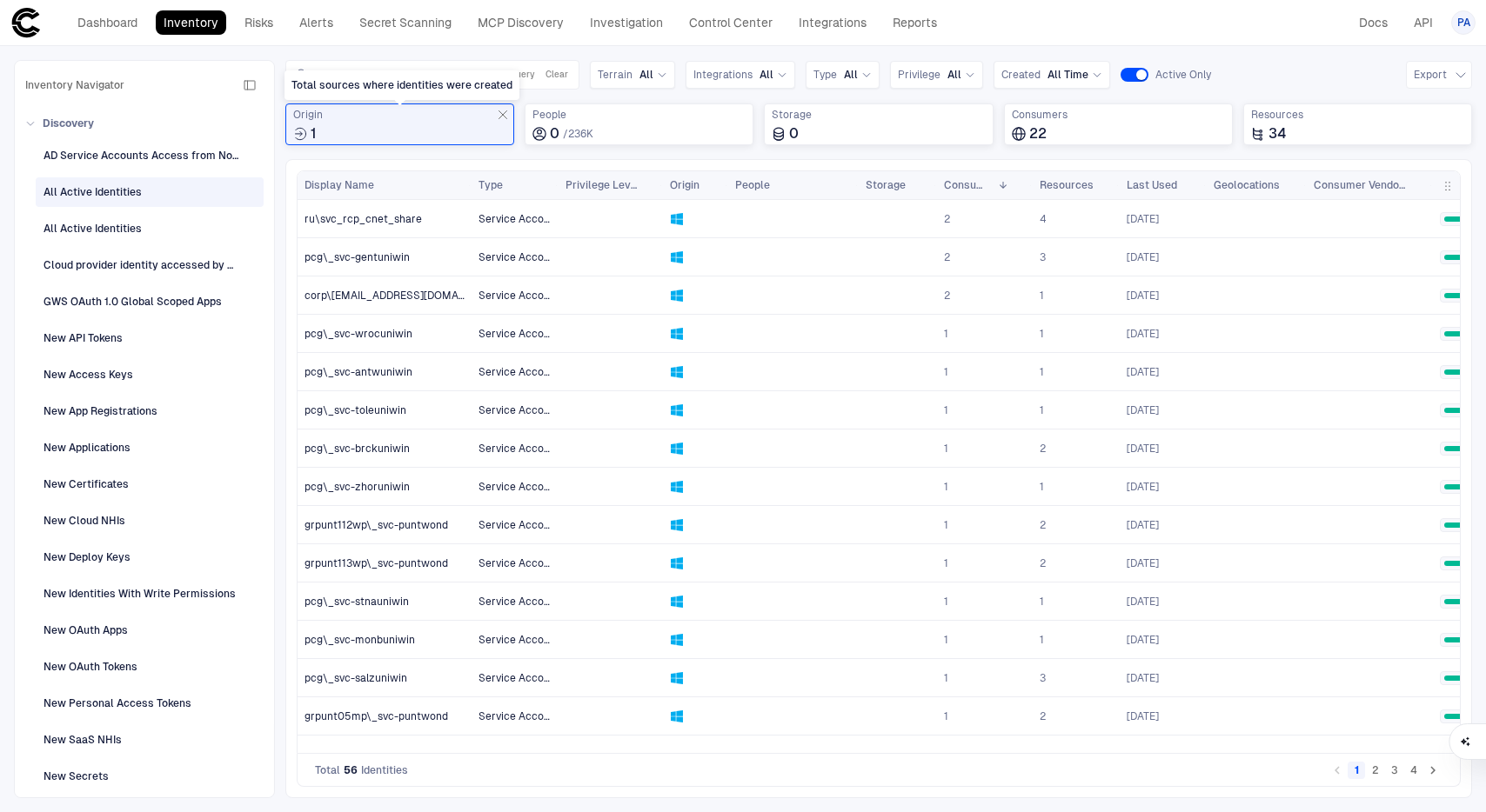
click at [436, 125] on div "1" at bounding box center [400, 134] width 213 height 17
click at [667, 160] on div "Drag here to set row groups Drag here to set column labels Display Name" at bounding box center [879, 478] width 1187 height 639
click at [1406, 771] on button "4" at bounding box center [1414, 771] width 17 height 17
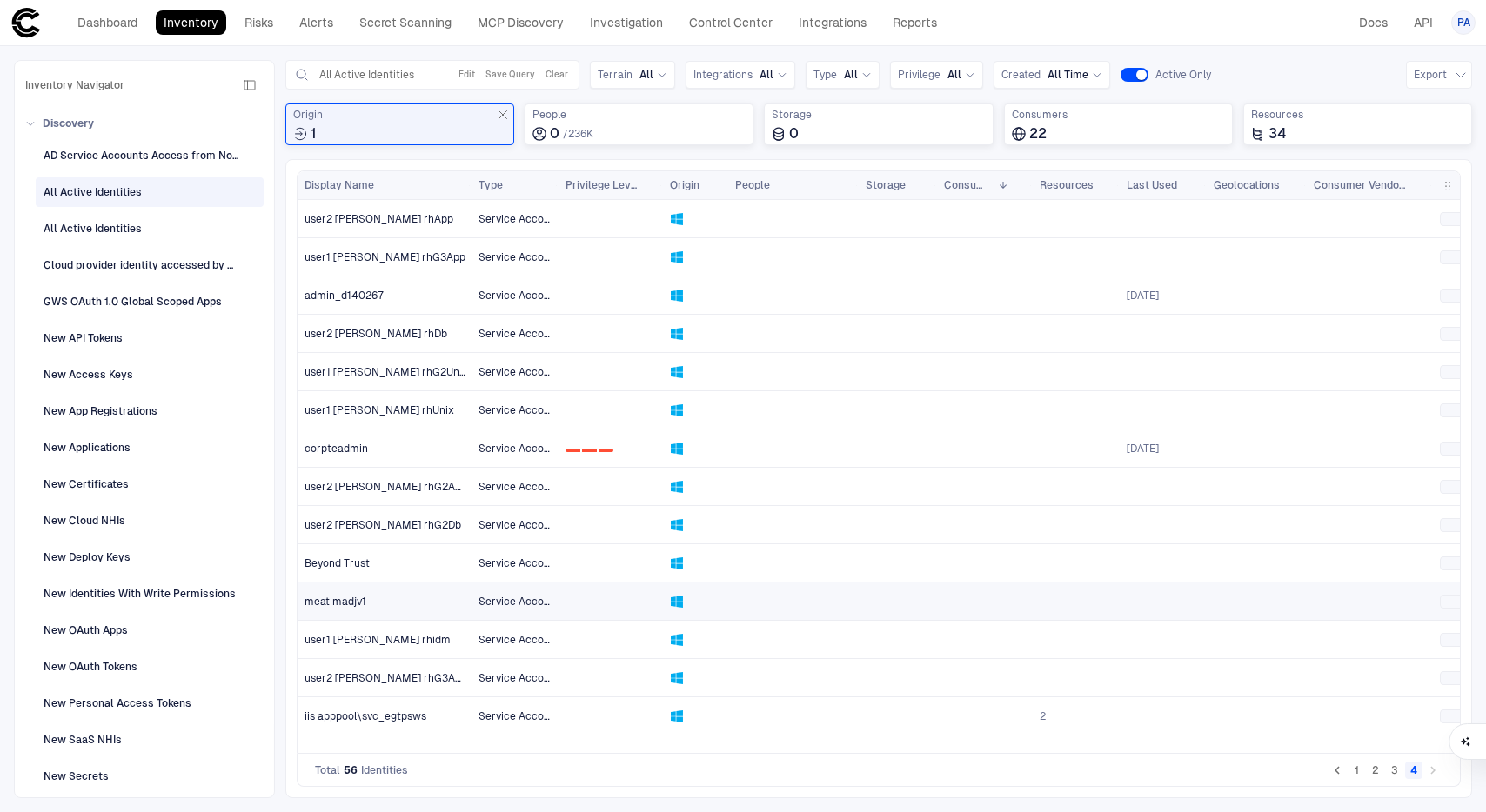
click at [352, 602] on span "meat madjv1" at bounding box center [335, 602] width 62 height 14
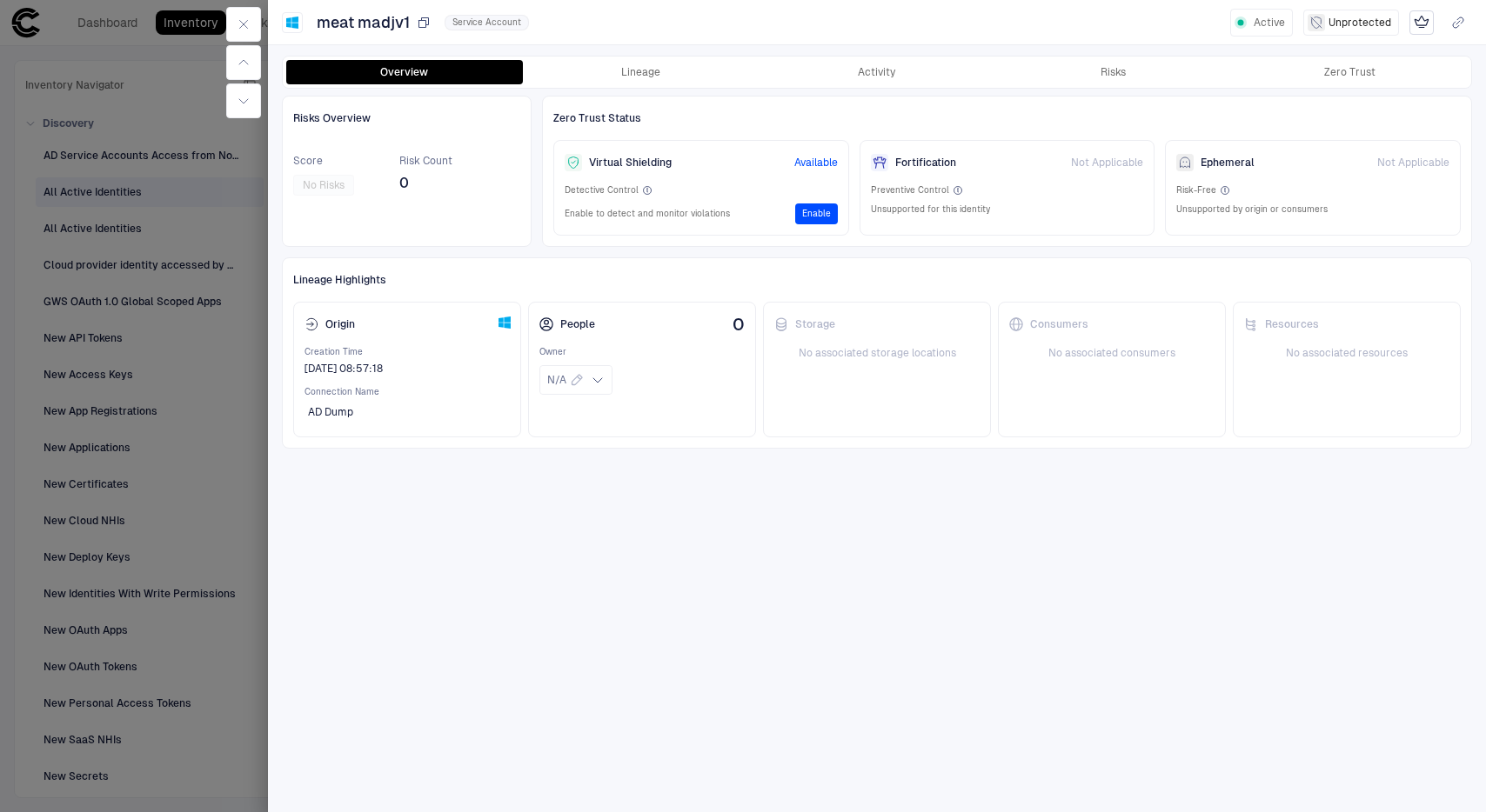
click at [377, 27] on span "meat madjv1" at bounding box center [363, 23] width 93 height 21
click at [336, 323] on div "Origin" at bounding box center [330, 325] width 51 height 14
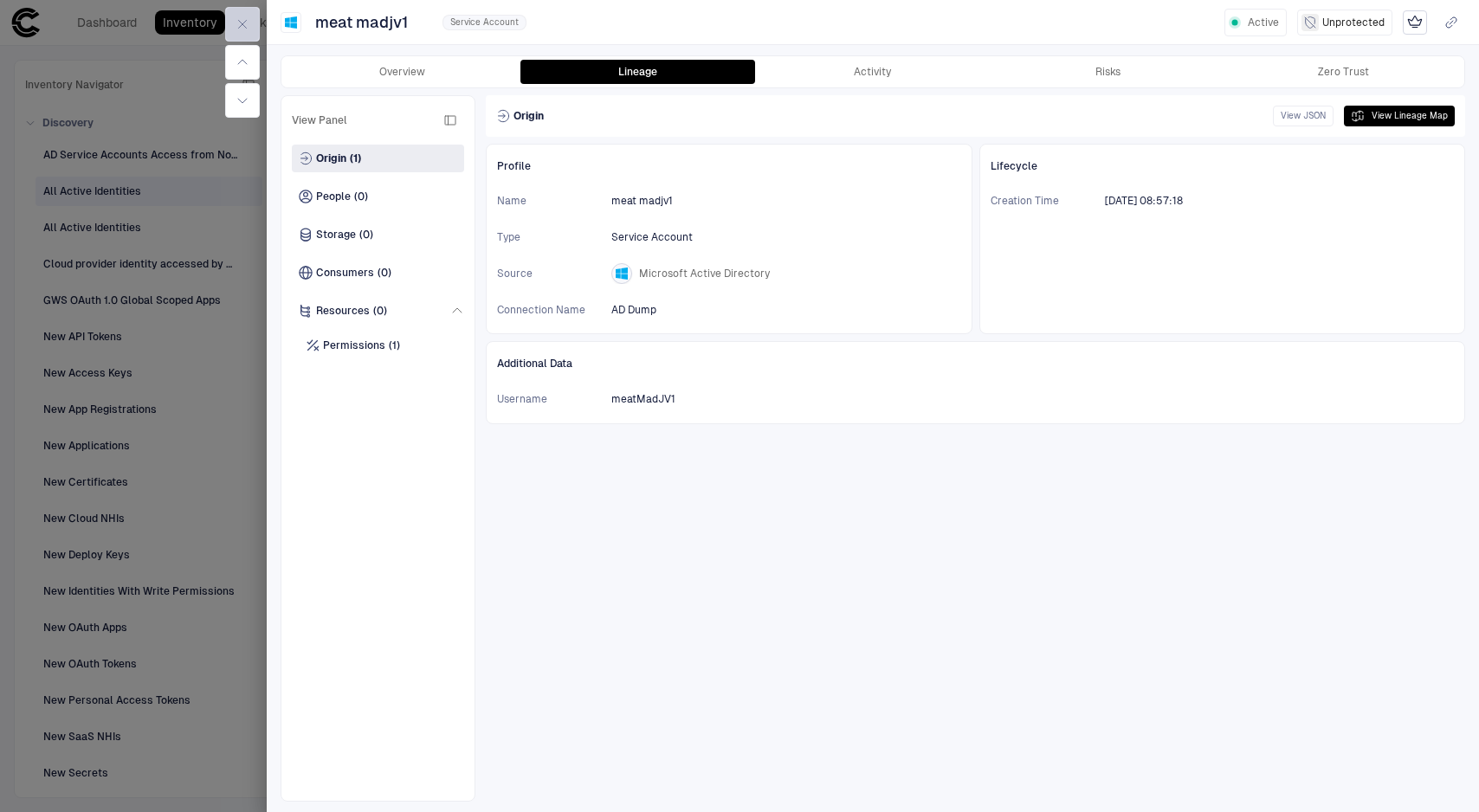
click at [243, 25] on icon "button" at bounding box center [243, 24] width 14 height 14
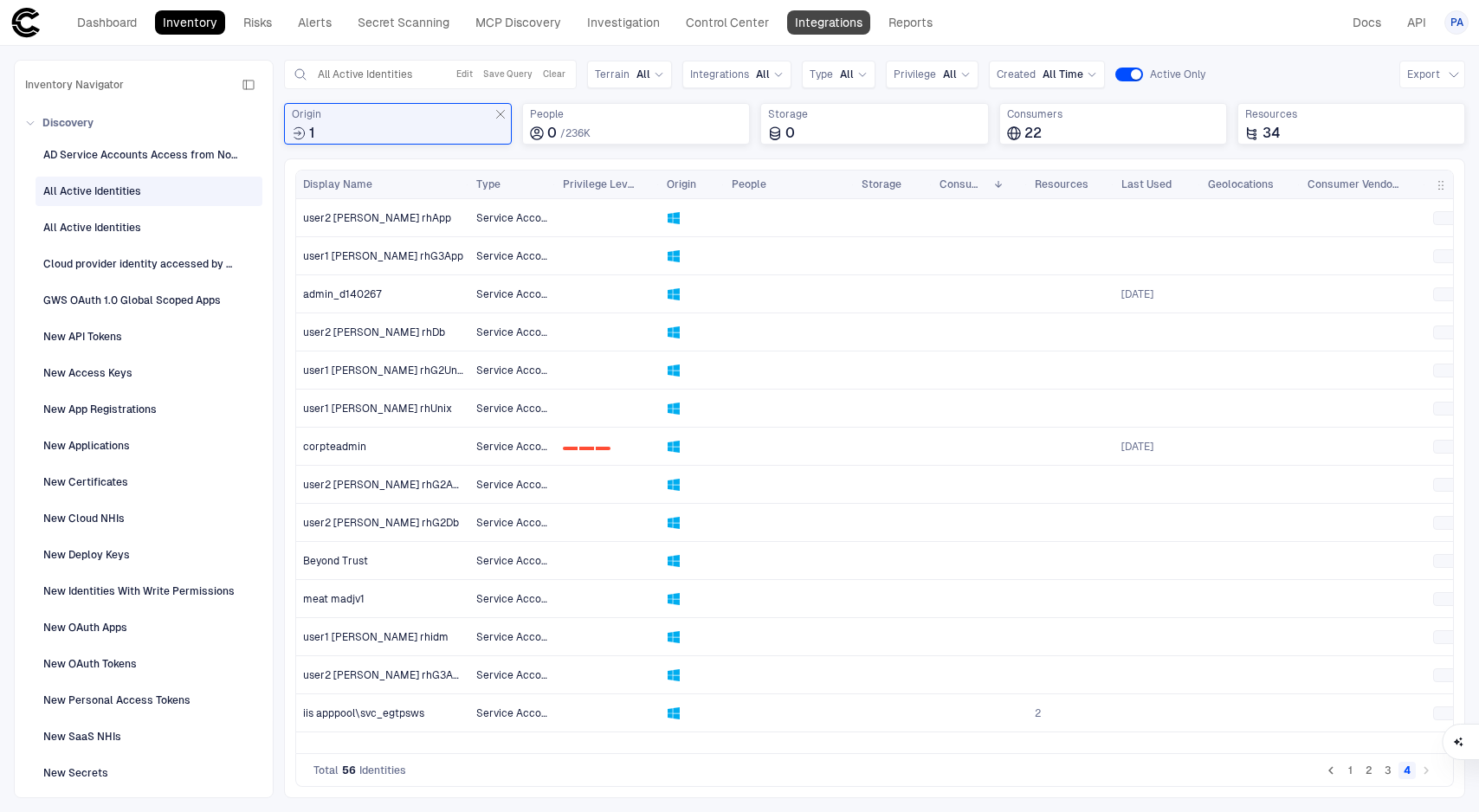
click at [850, 29] on link "Integrations" at bounding box center [829, 23] width 83 height 24
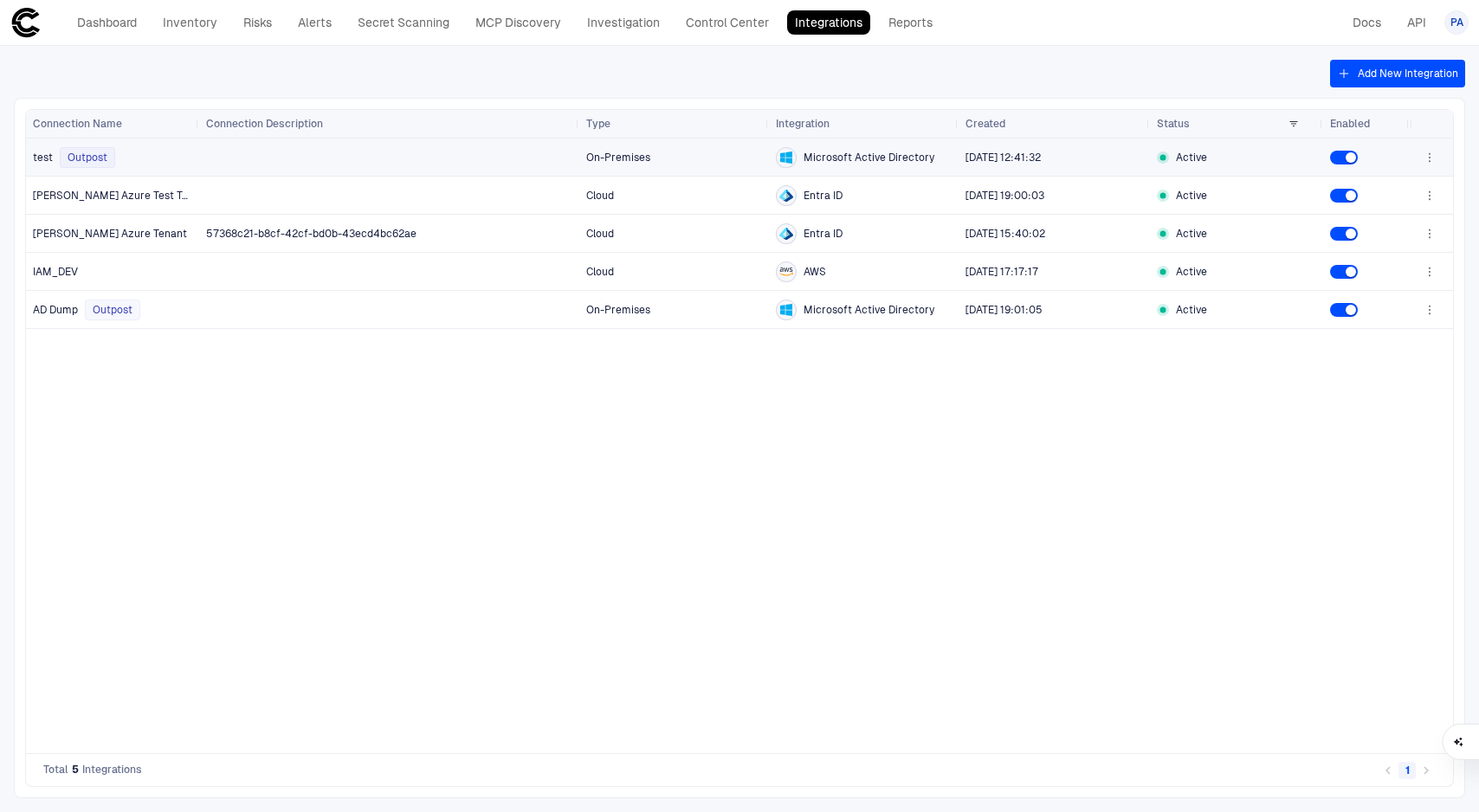
click at [866, 152] on span "Microsoft Active Directory" at bounding box center [869, 157] width 130 height 14
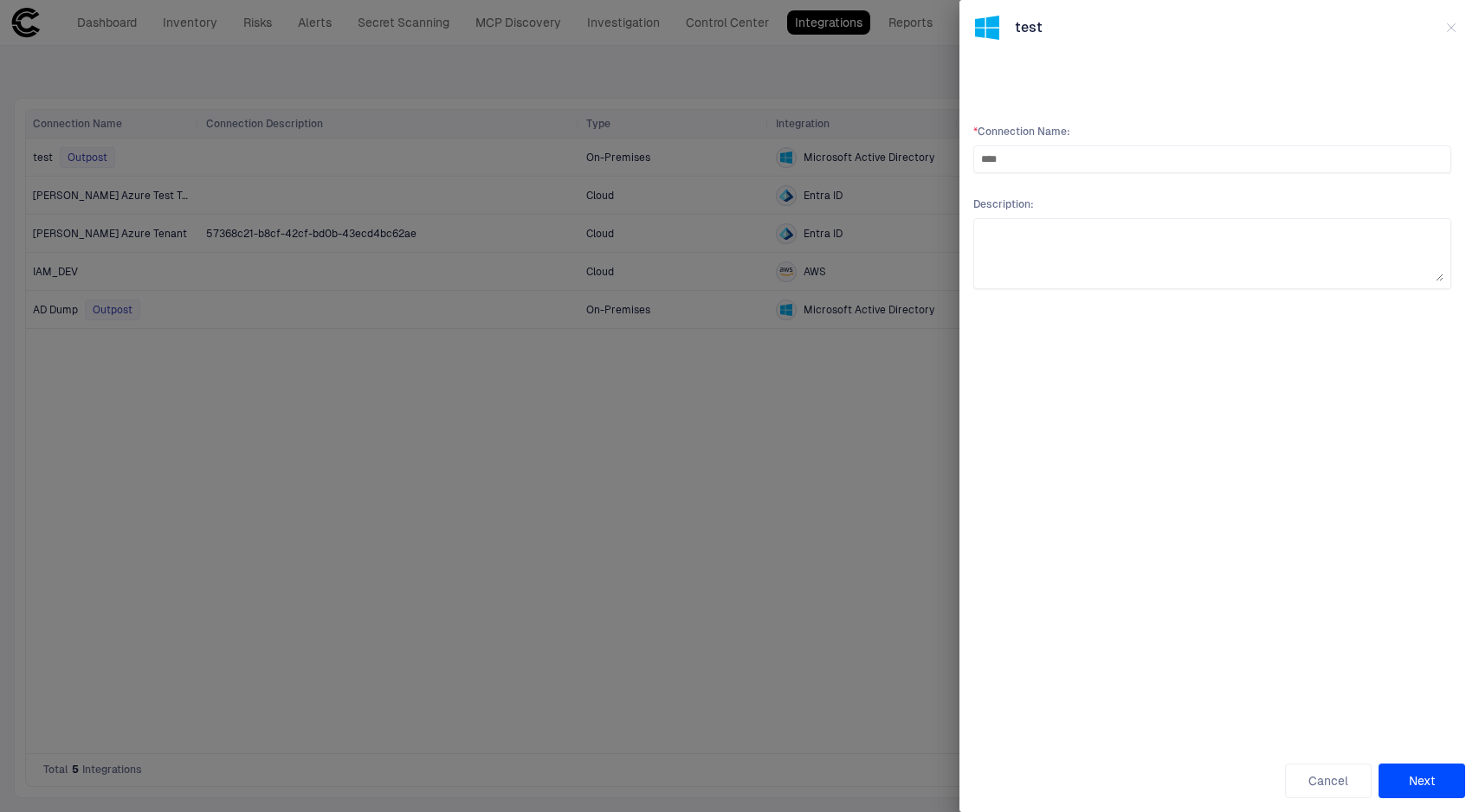
click at [1445, 22] on icon "button" at bounding box center [1451, 28] width 14 height 14
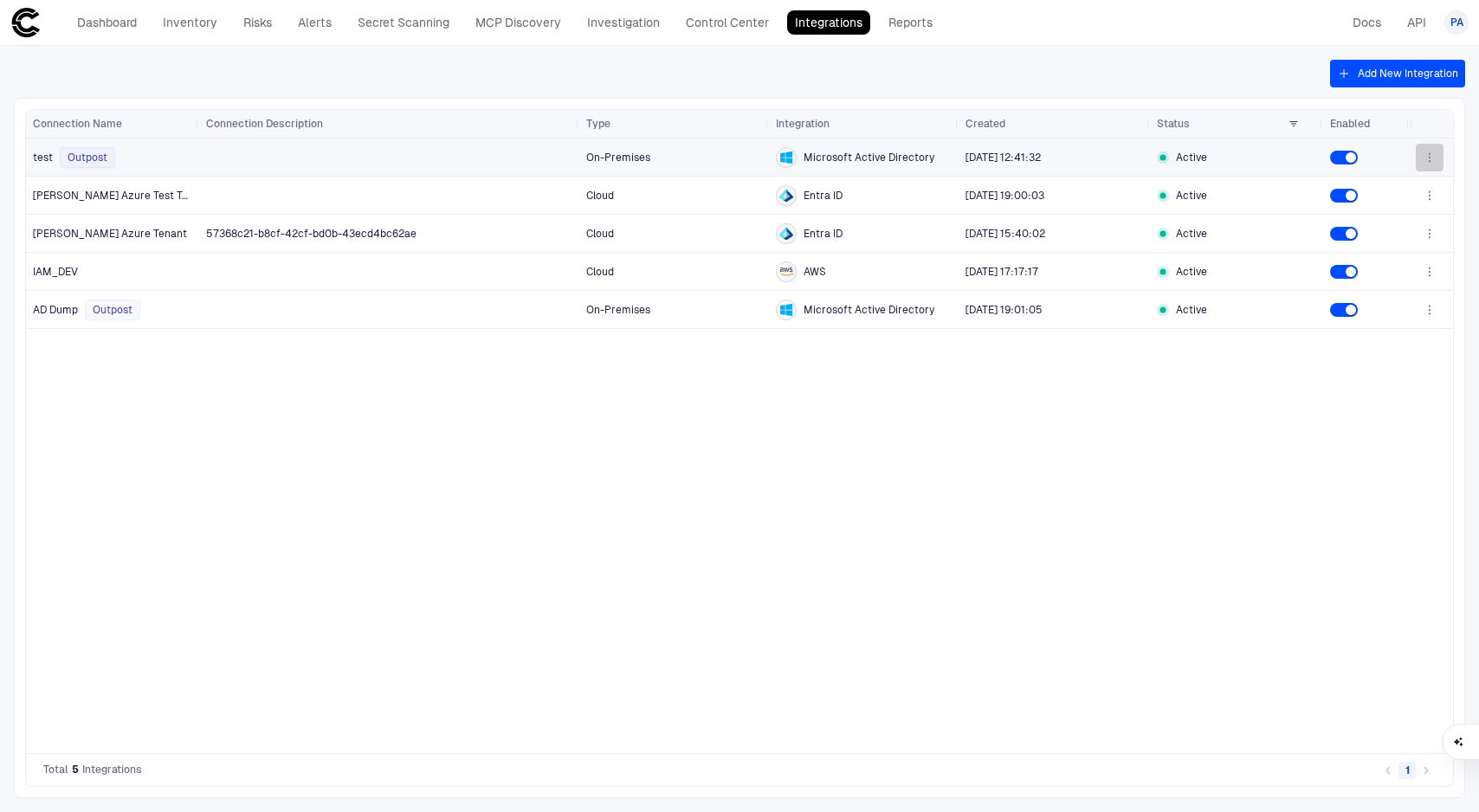
click at [1427, 158] on icon "button" at bounding box center [1430, 157] width 14 height 14
click at [1038, 86] on div at bounding box center [739, 406] width 1479 height 812
click at [1375, 82] on button "Add New Integration" at bounding box center [1397, 74] width 135 height 28
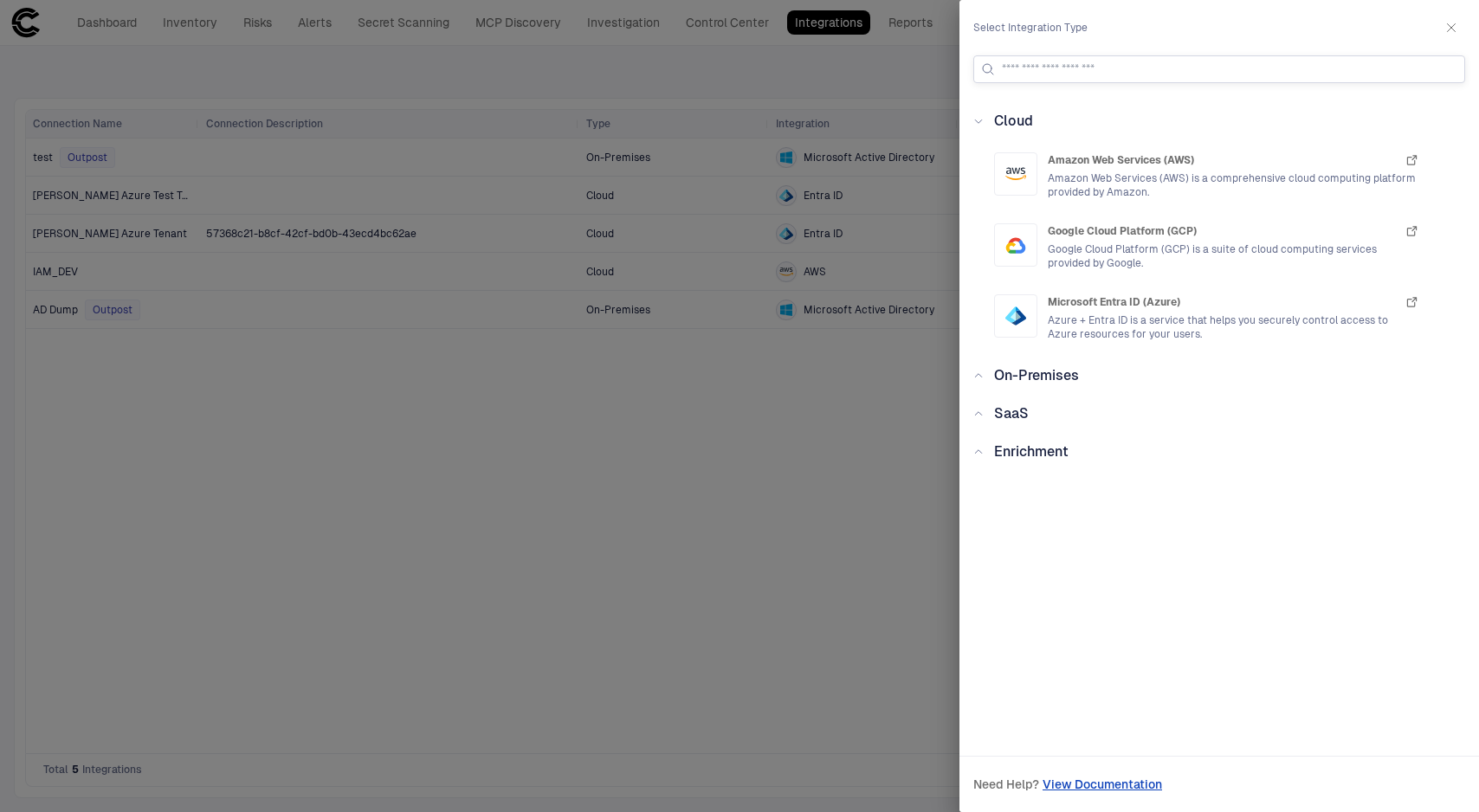
click at [1055, 75] on input at bounding box center [1229, 70] width 456 height 26
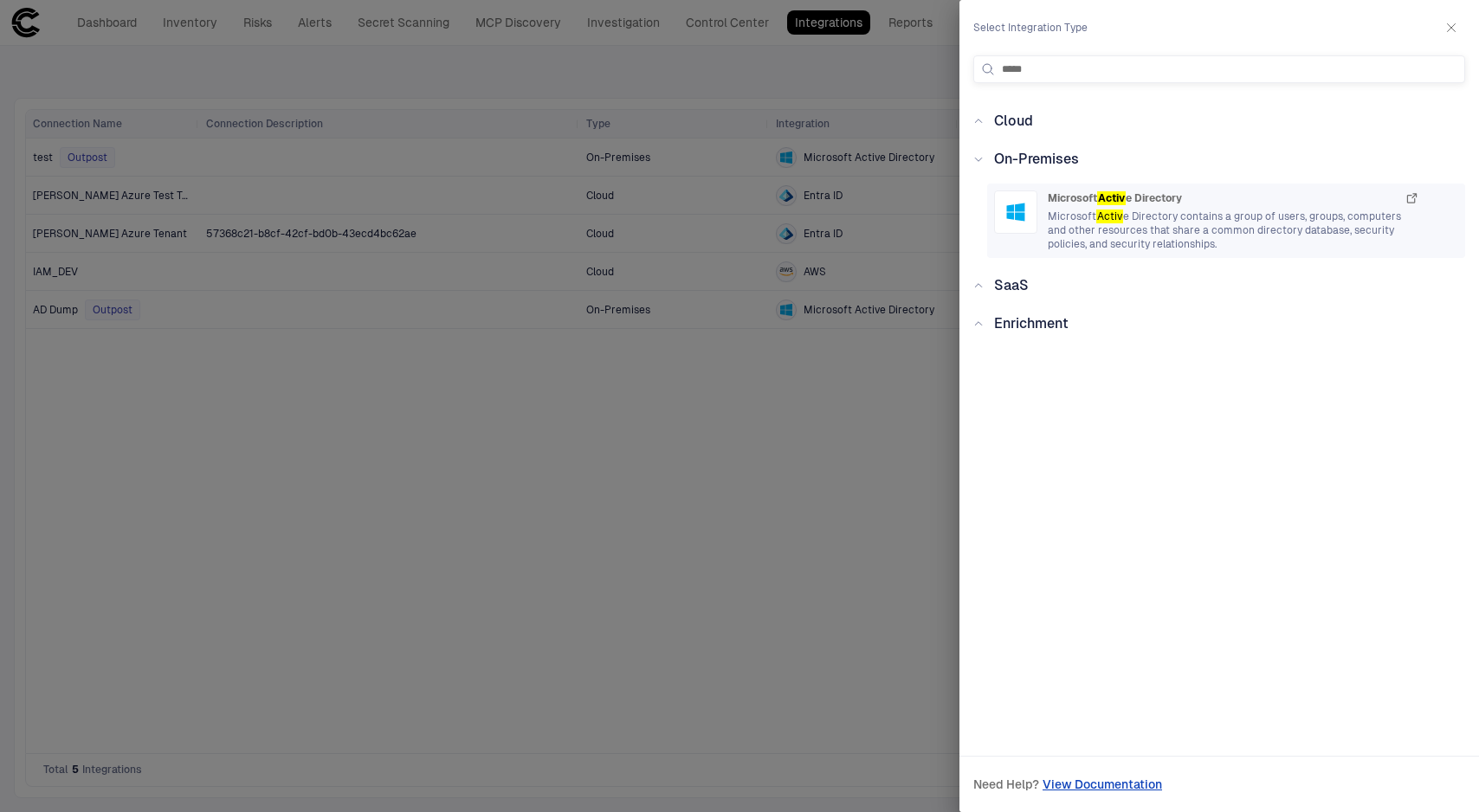
type input "*****"
click at [1163, 221] on span "Microsoft Activ e Directory contains a group of users, groups, computers and ot…" at bounding box center [1233, 230] width 371 height 42
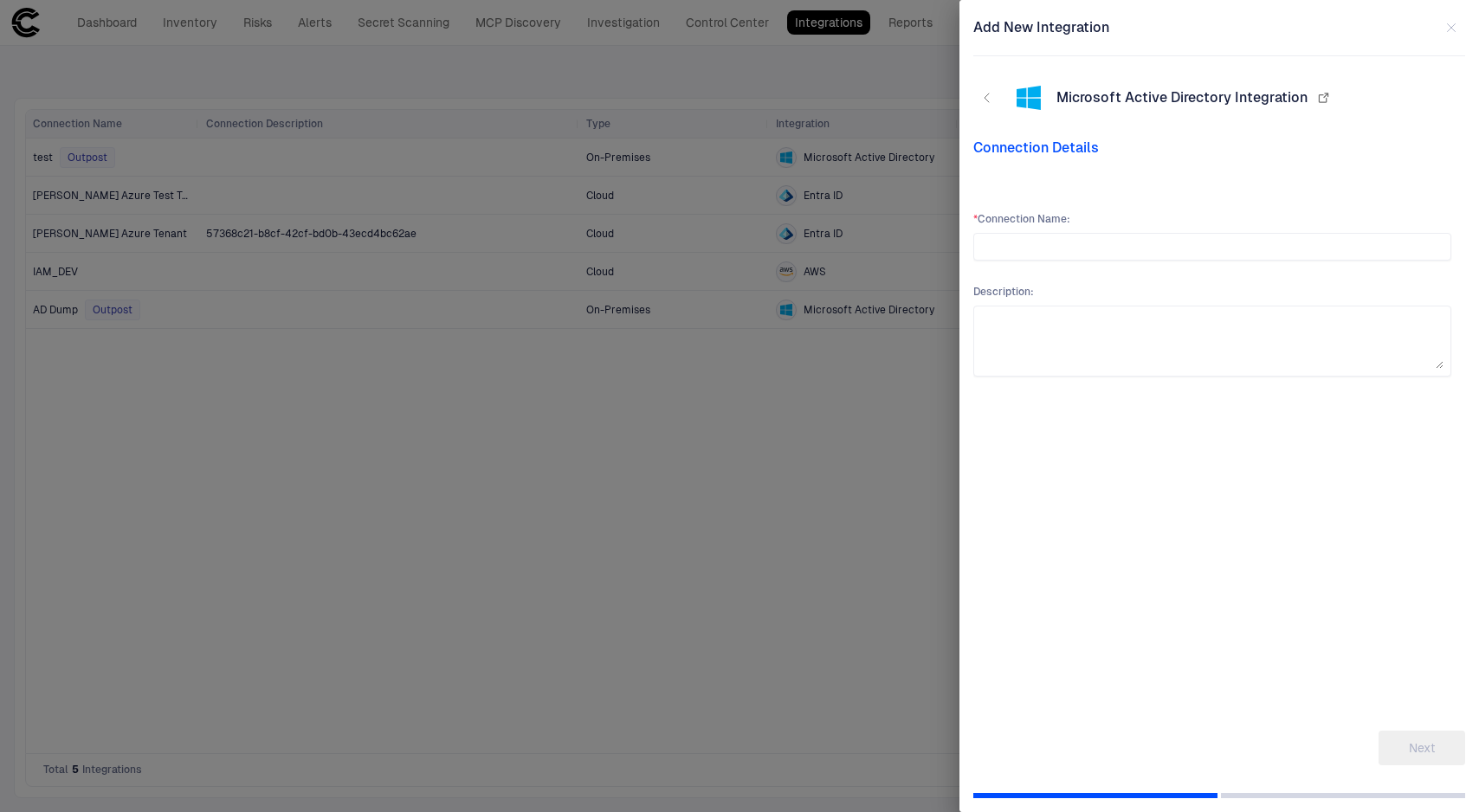
click at [1319, 97] on icon "button" at bounding box center [1323, 98] width 9 height 9
click at [1041, 244] on input "text" at bounding box center [1213, 247] width 463 height 26
type input "**********"
click at [1437, 753] on button "Next" at bounding box center [1422, 749] width 87 height 35
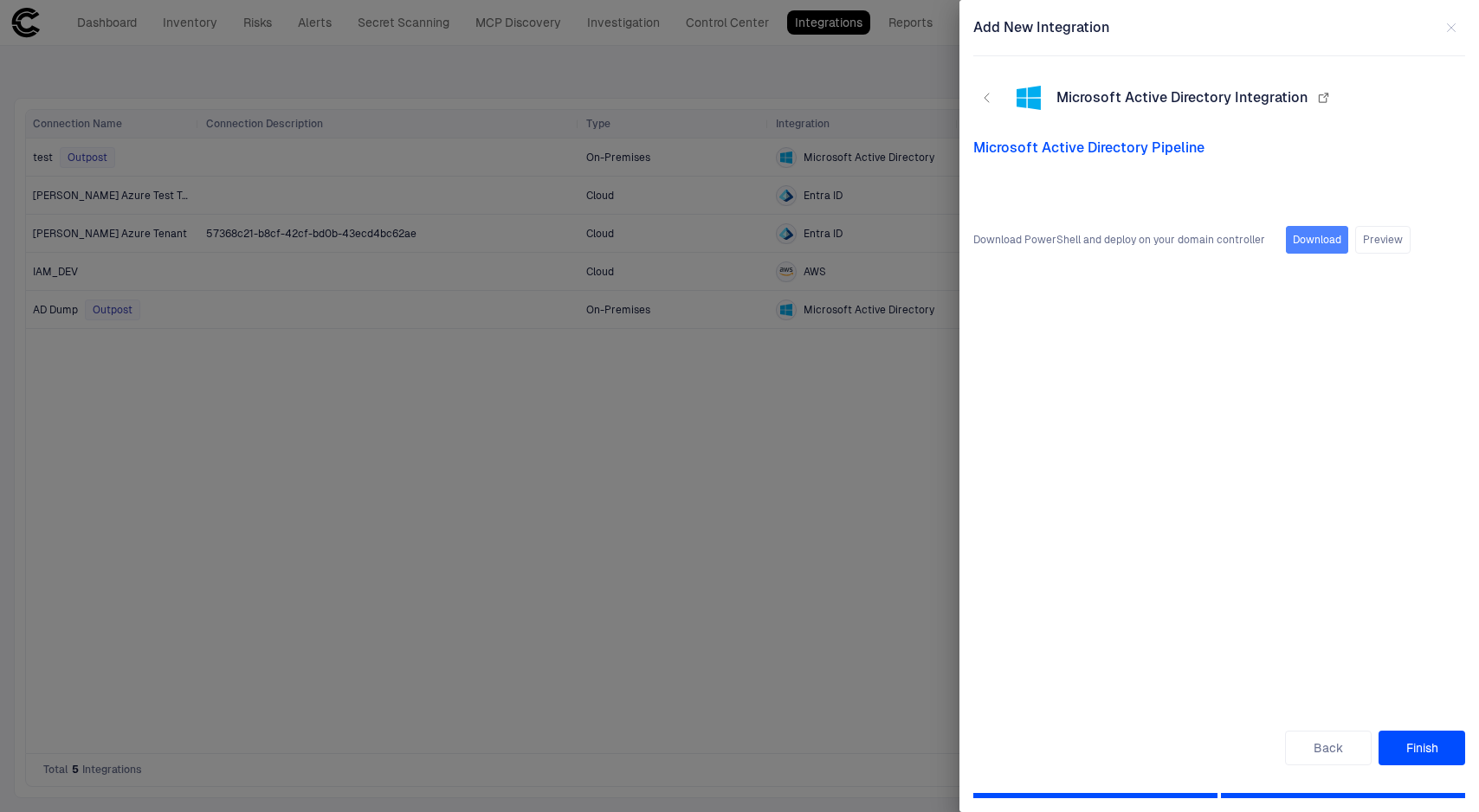
click at [1297, 243] on button "Download" at bounding box center [1317, 240] width 63 height 28
